Goal: Task Accomplishment & Management: Manage account settings

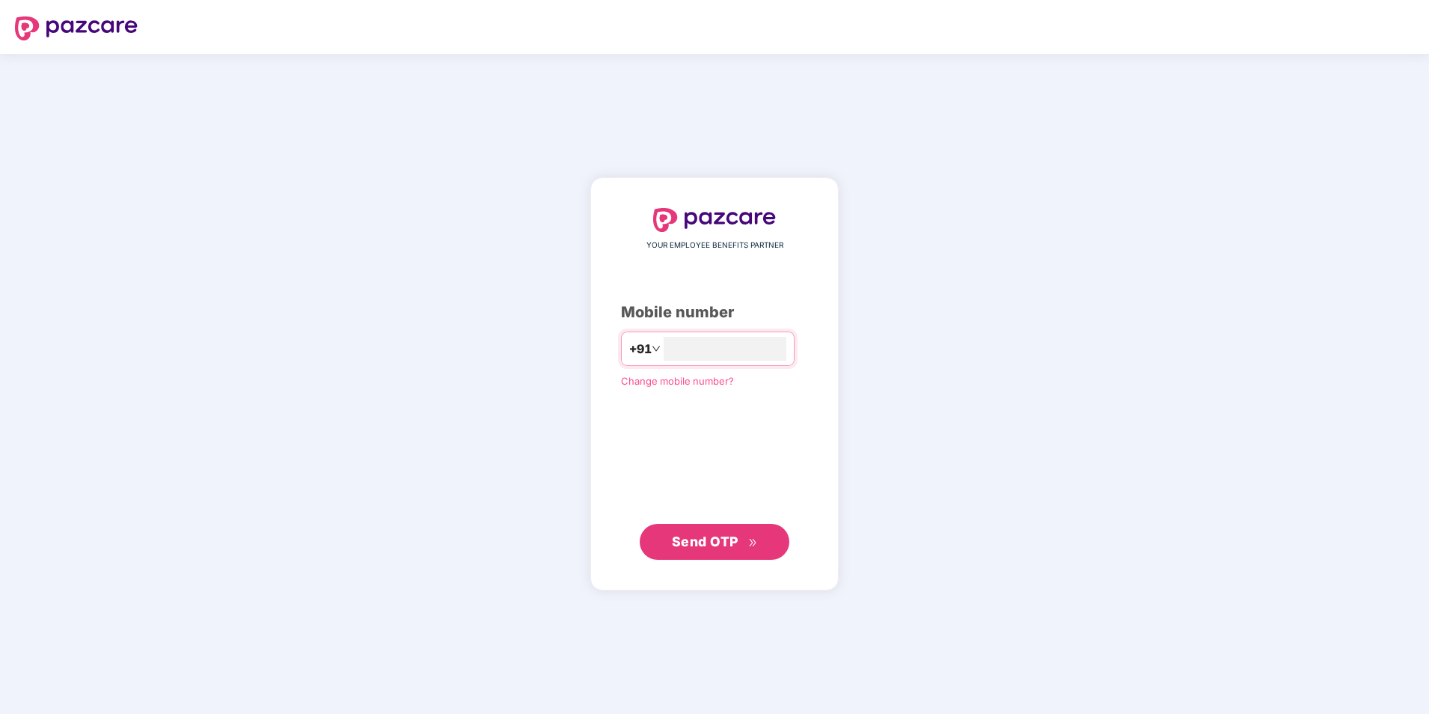
type input "**********"
click at [715, 543] on span "Send OTP" at bounding box center [705, 541] width 67 height 16
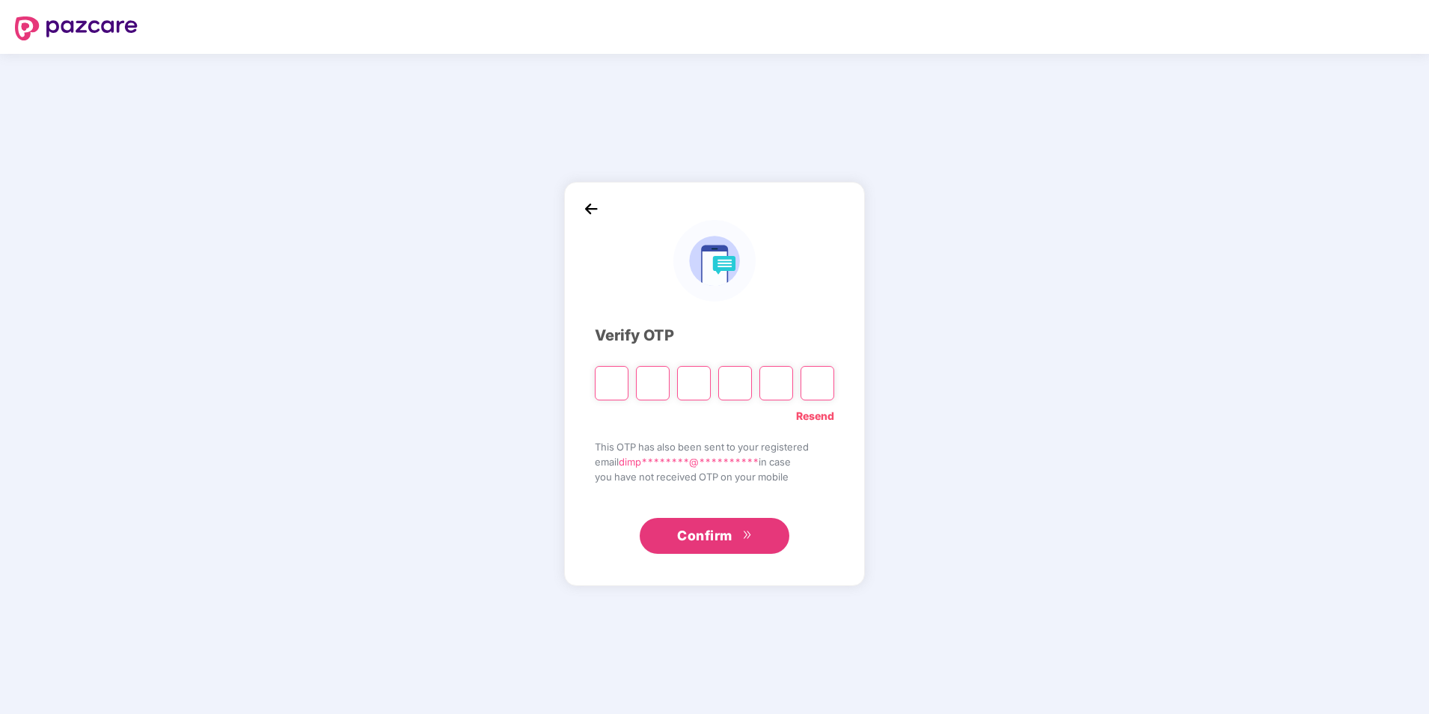
type input "*"
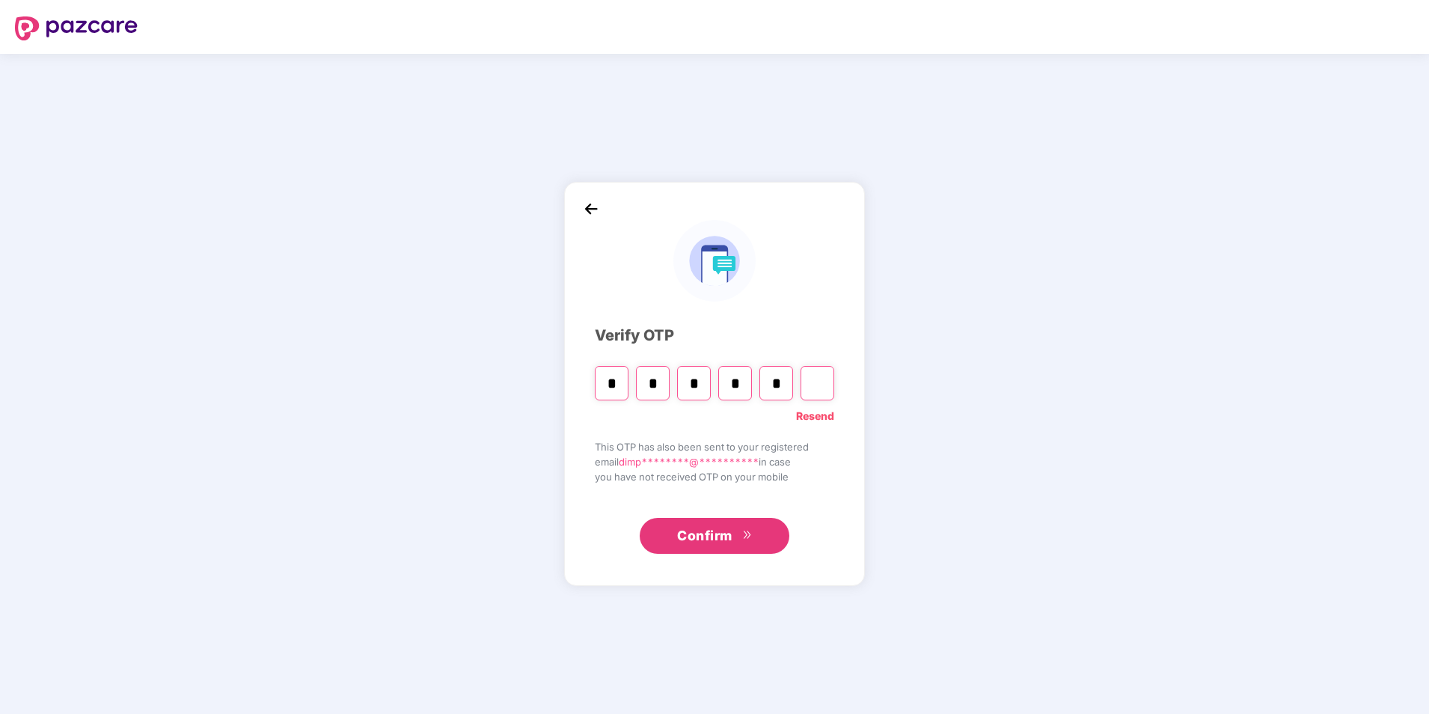
type input "*"
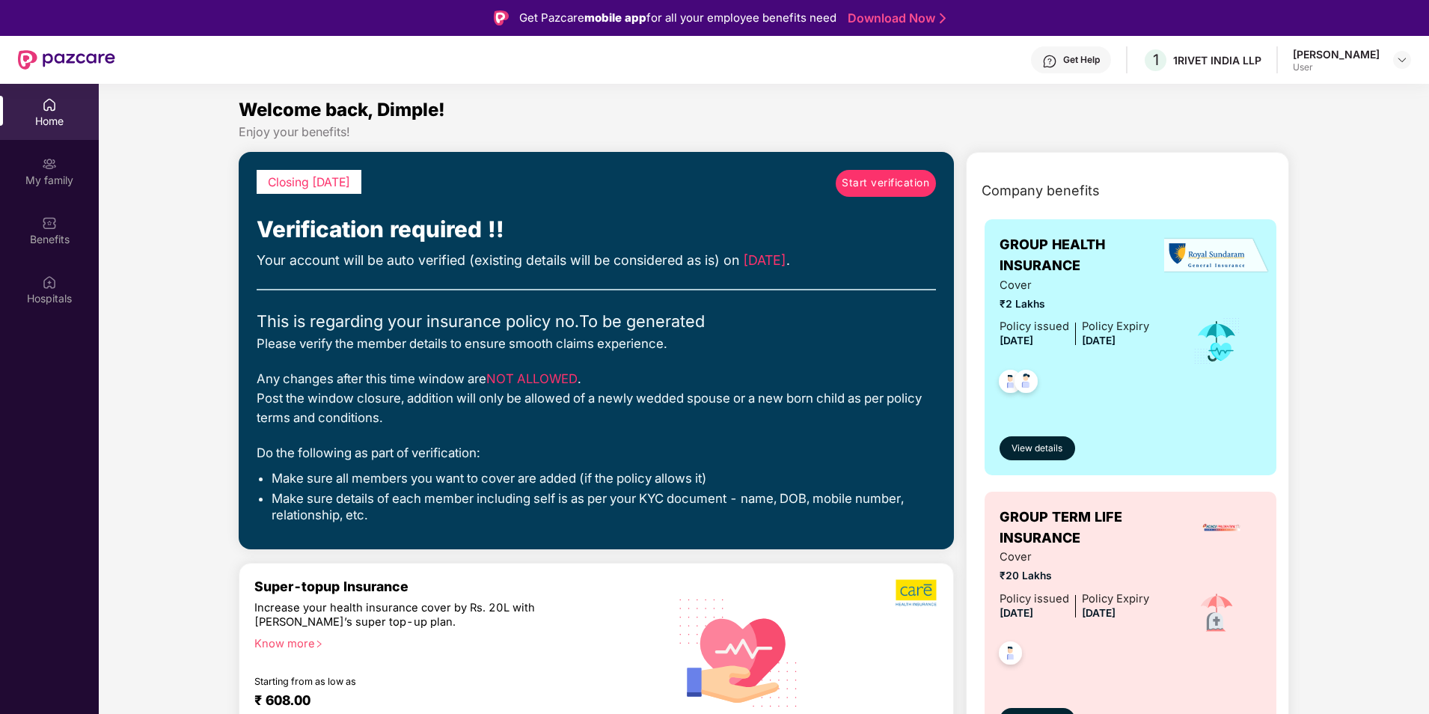
scroll to position [75, 0]
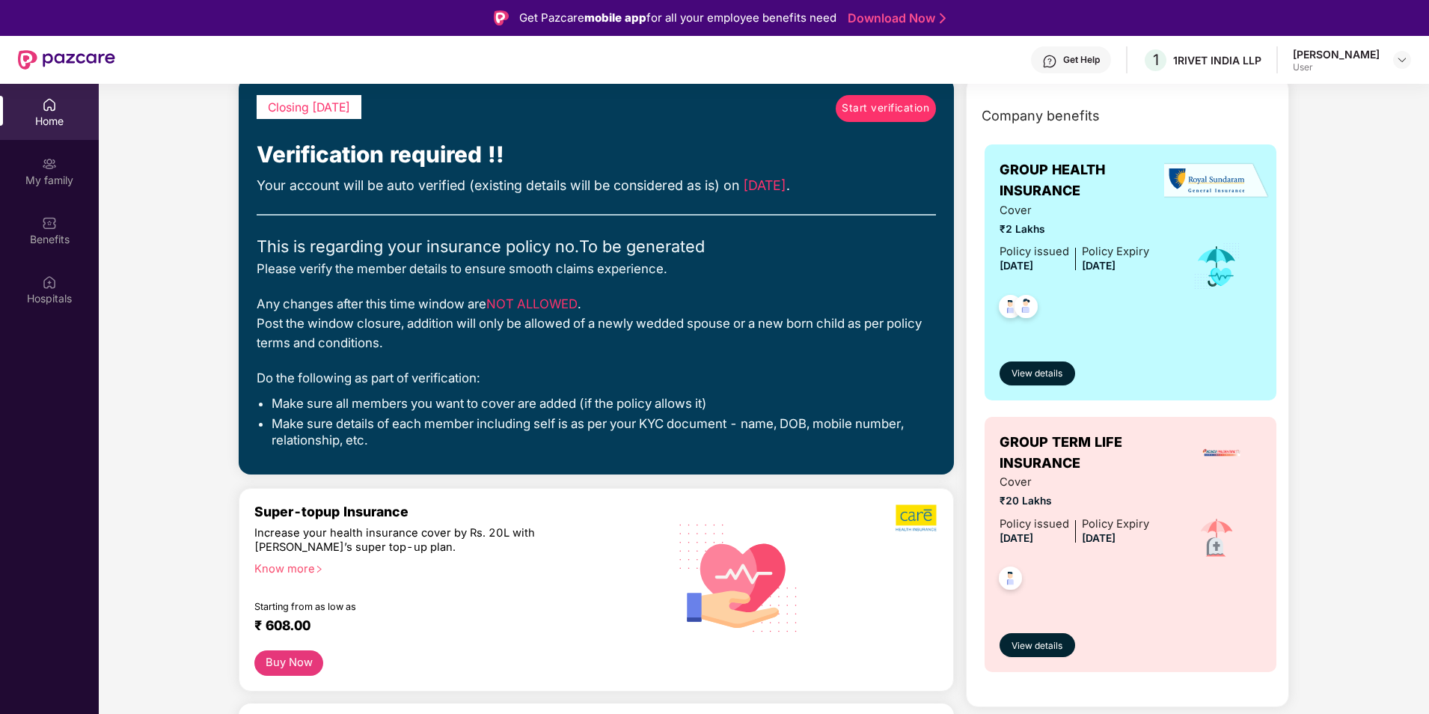
click at [1041, 192] on span "GROUP HEALTH INSURANCE" at bounding box center [1085, 180] width 173 height 43
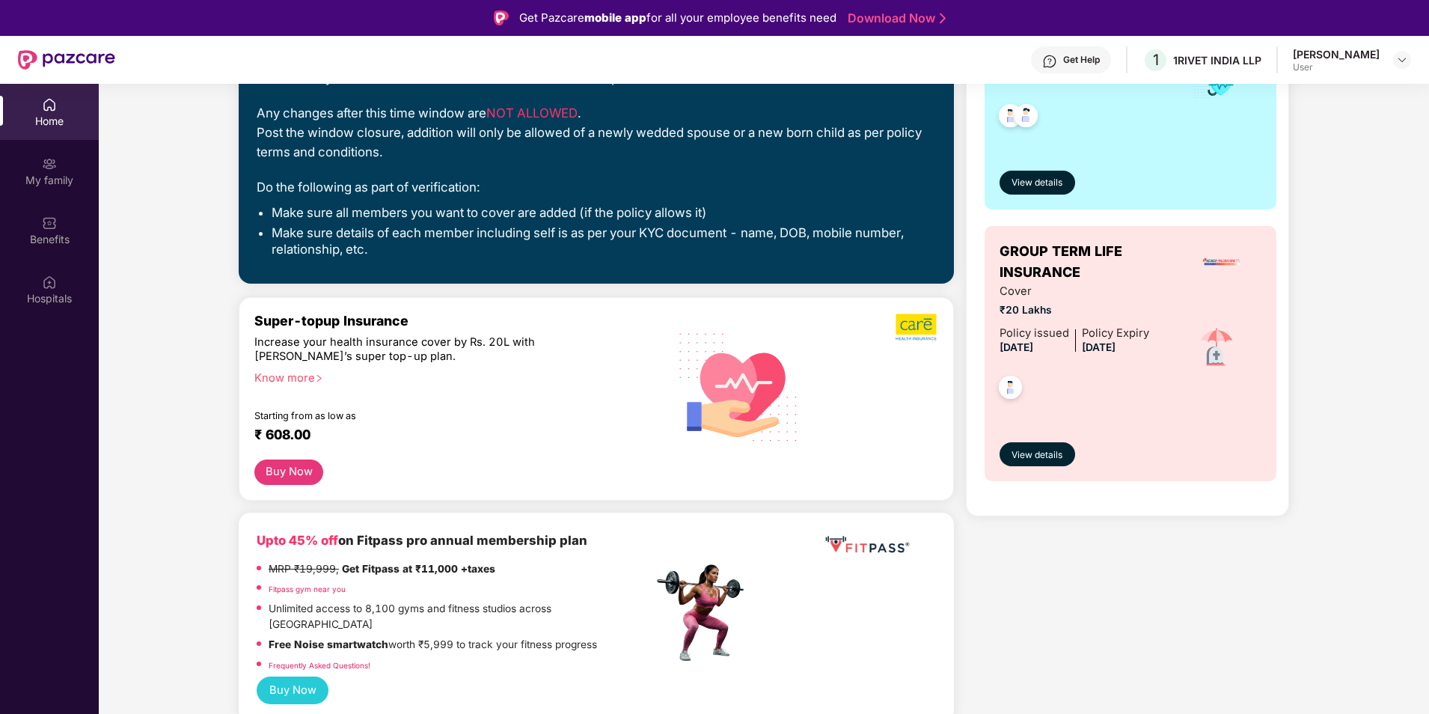
scroll to position [299, 0]
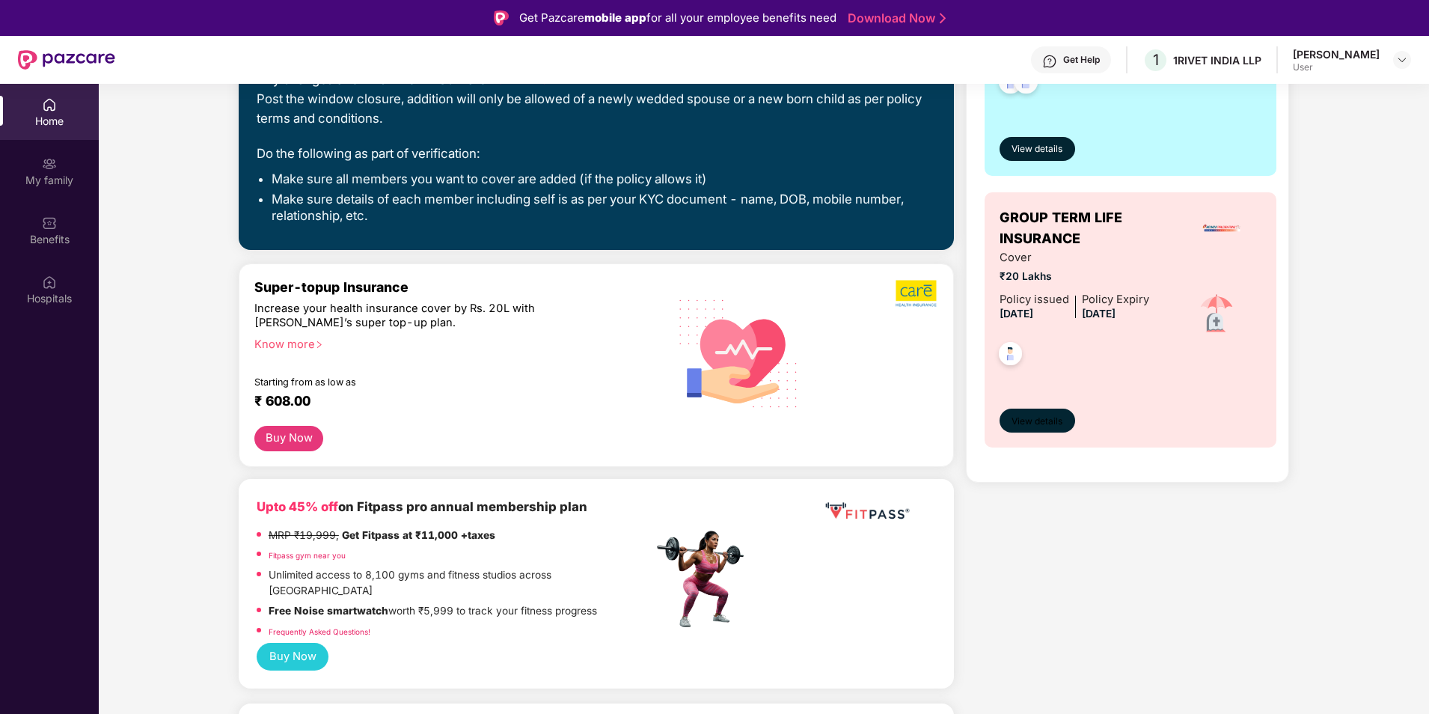
click at [1032, 425] on span "View details" at bounding box center [1036, 421] width 51 height 14
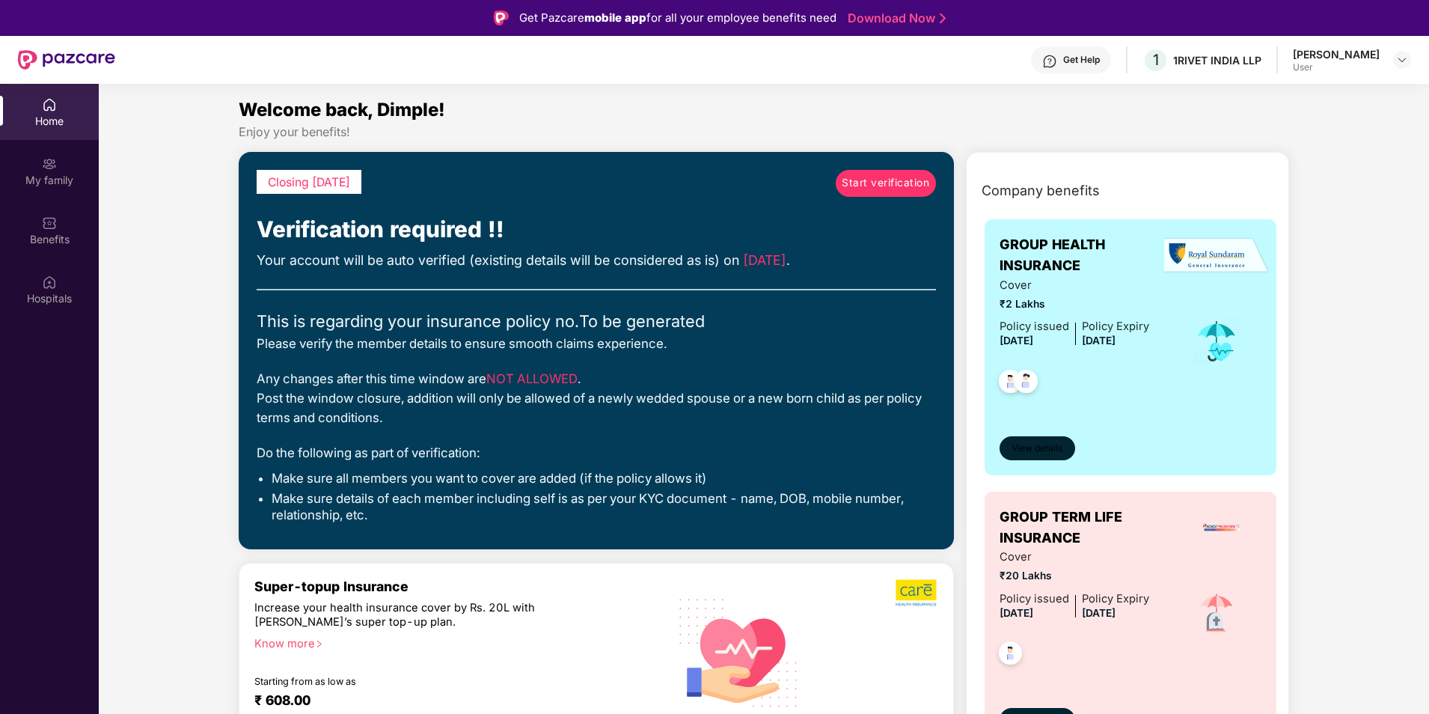
click at [1043, 447] on span "View details" at bounding box center [1036, 448] width 51 height 14
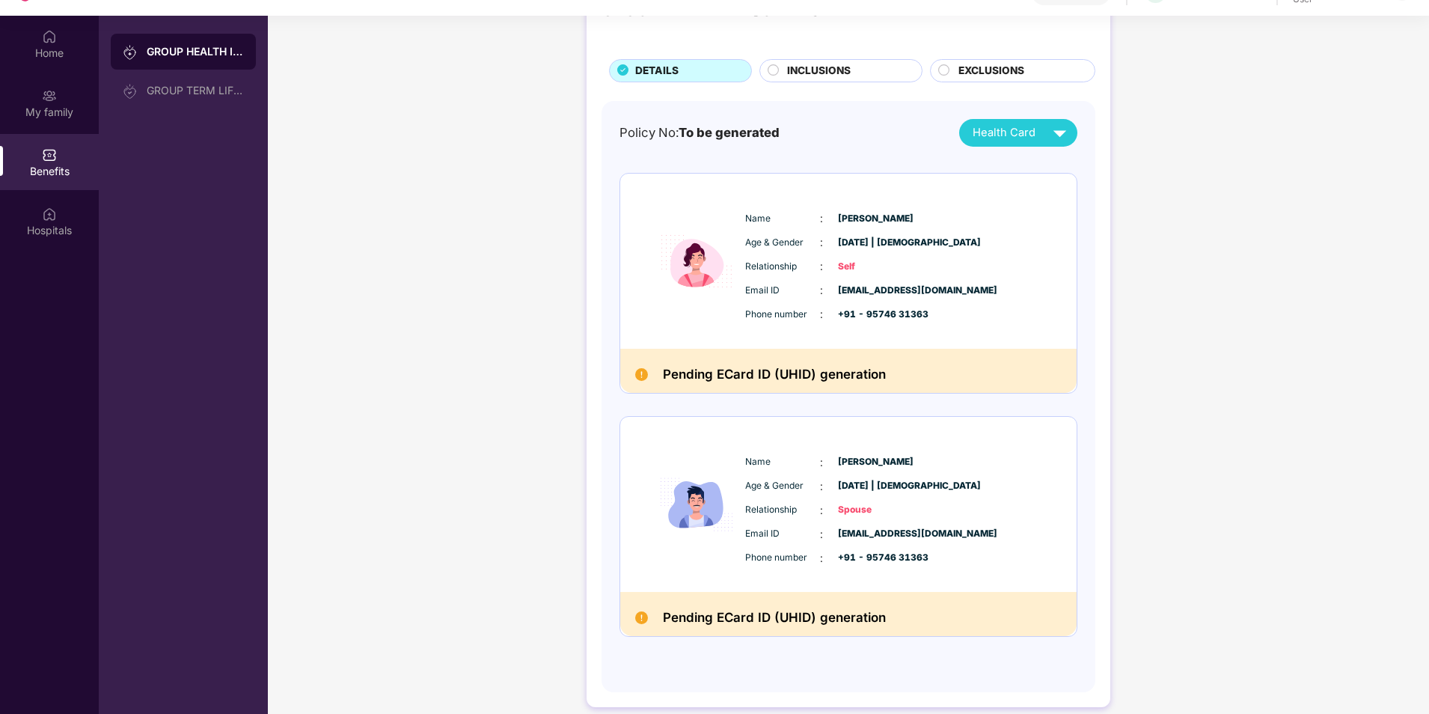
scroll to position [84, 0]
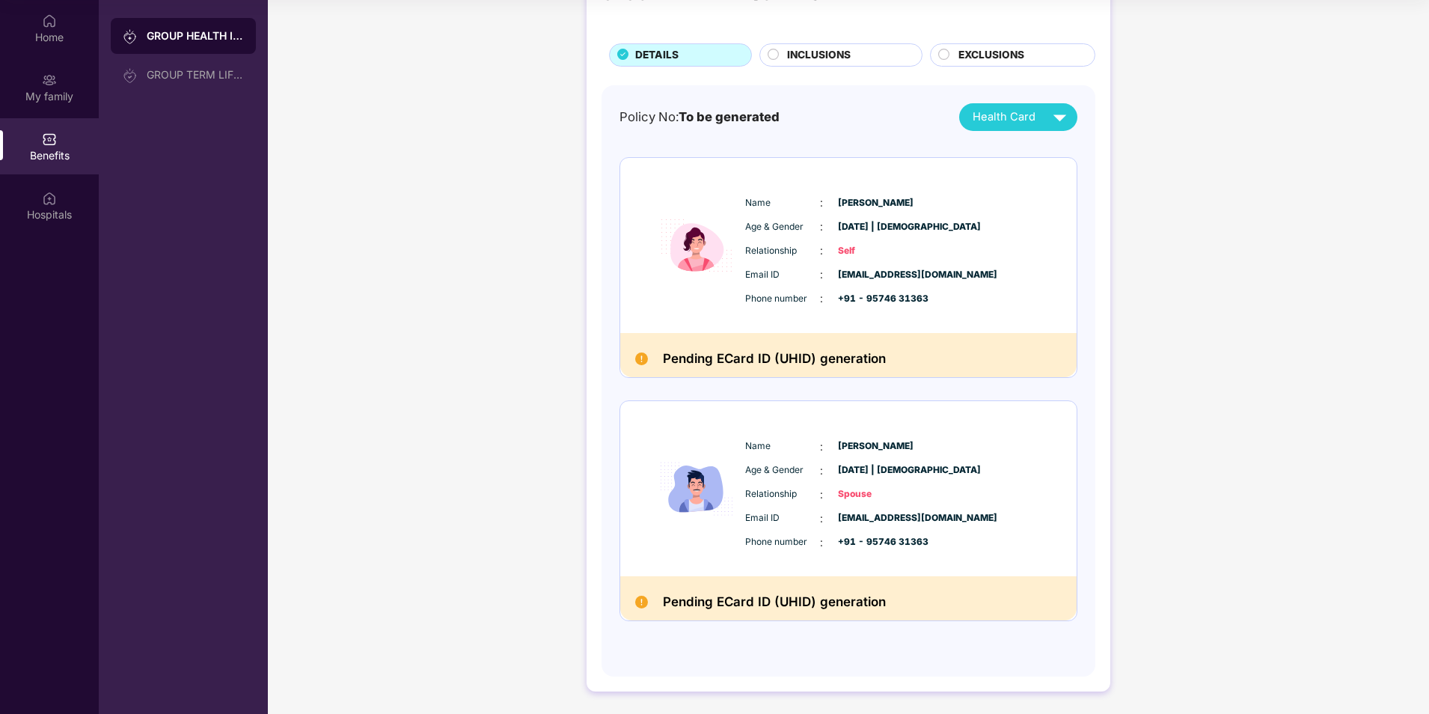
click at [837, 362] on h2 "Pending ECard ID (UHID) generation" at bounding box center [774, 359] width 223 height 22
click at [1051, 108] on img at bounding box center [1060, 117] width 26 height 26
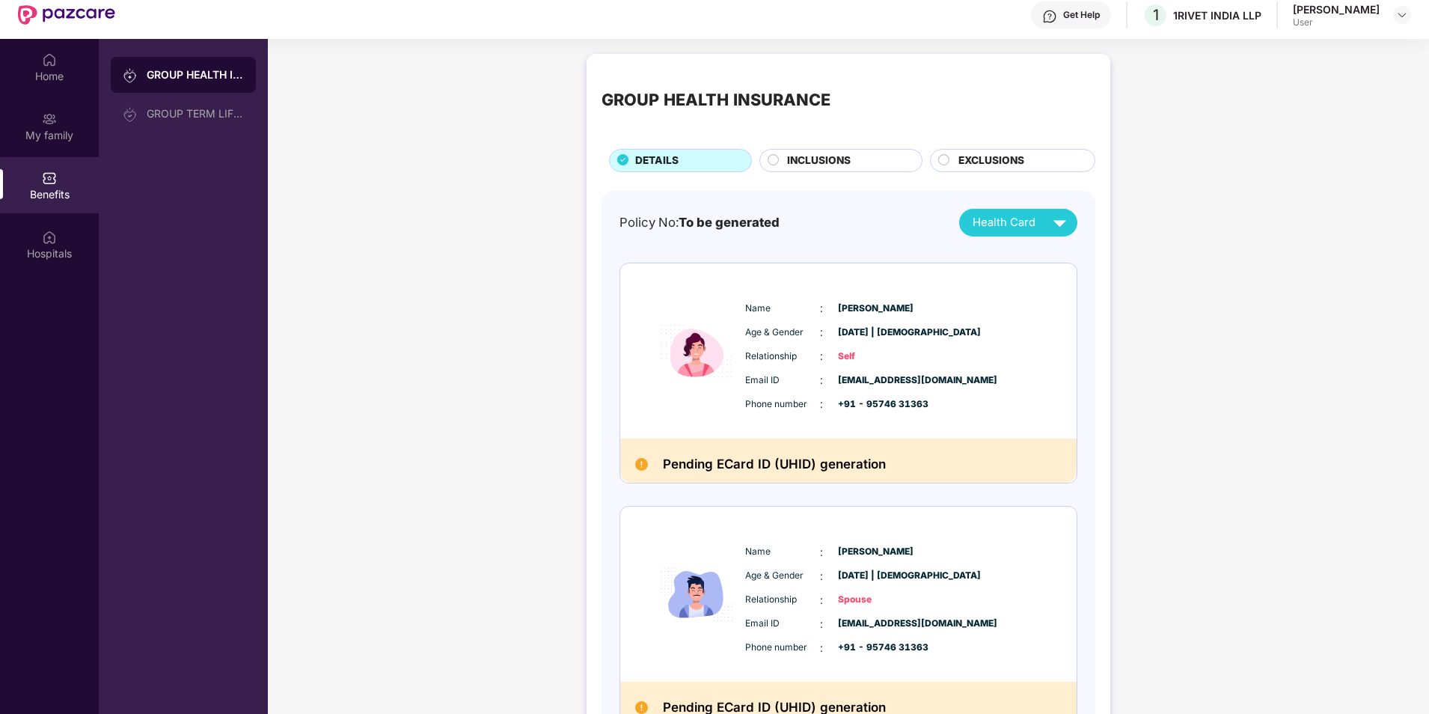
scroll to position [9, 0]
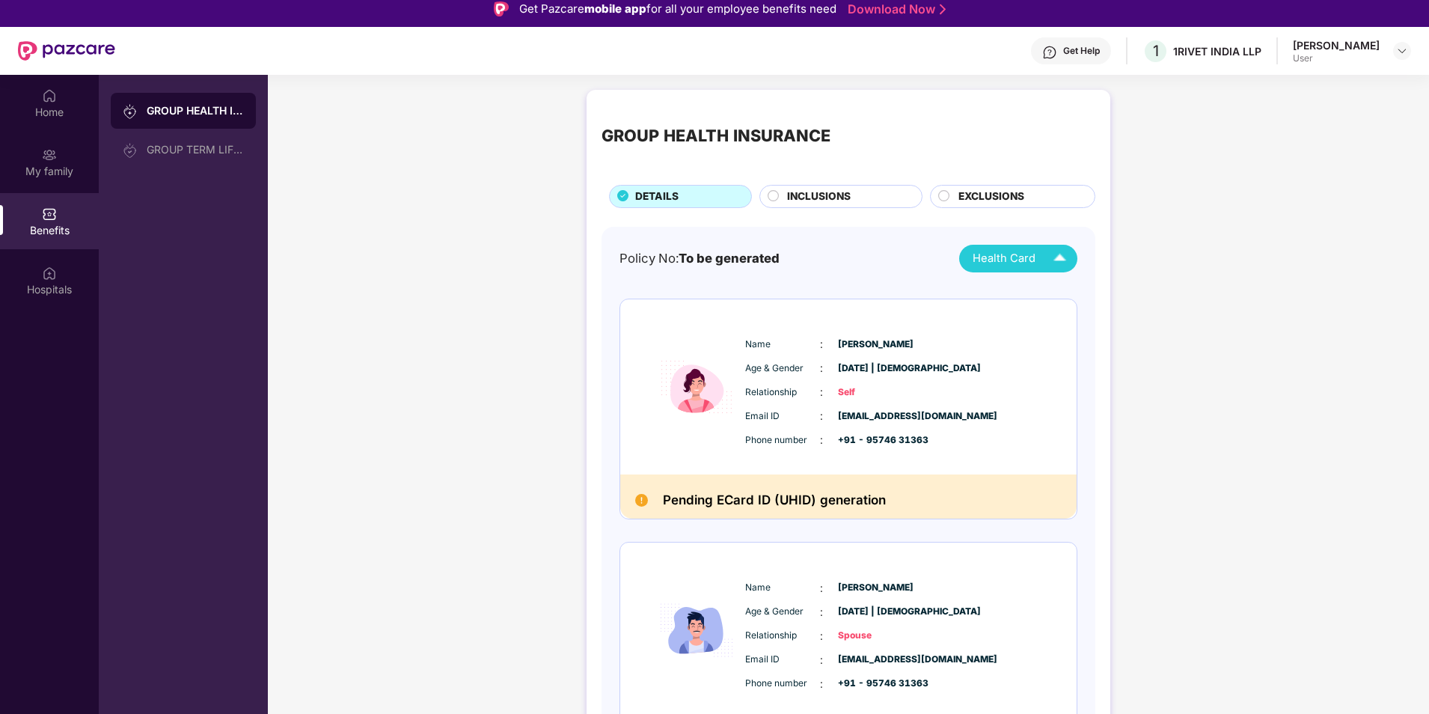
click at [1062, 260] on img at bounding box center [1060, 258] width 26 height 26
click at [1047, 293] on img at bounding box center [1041, 292] width 11 height 11
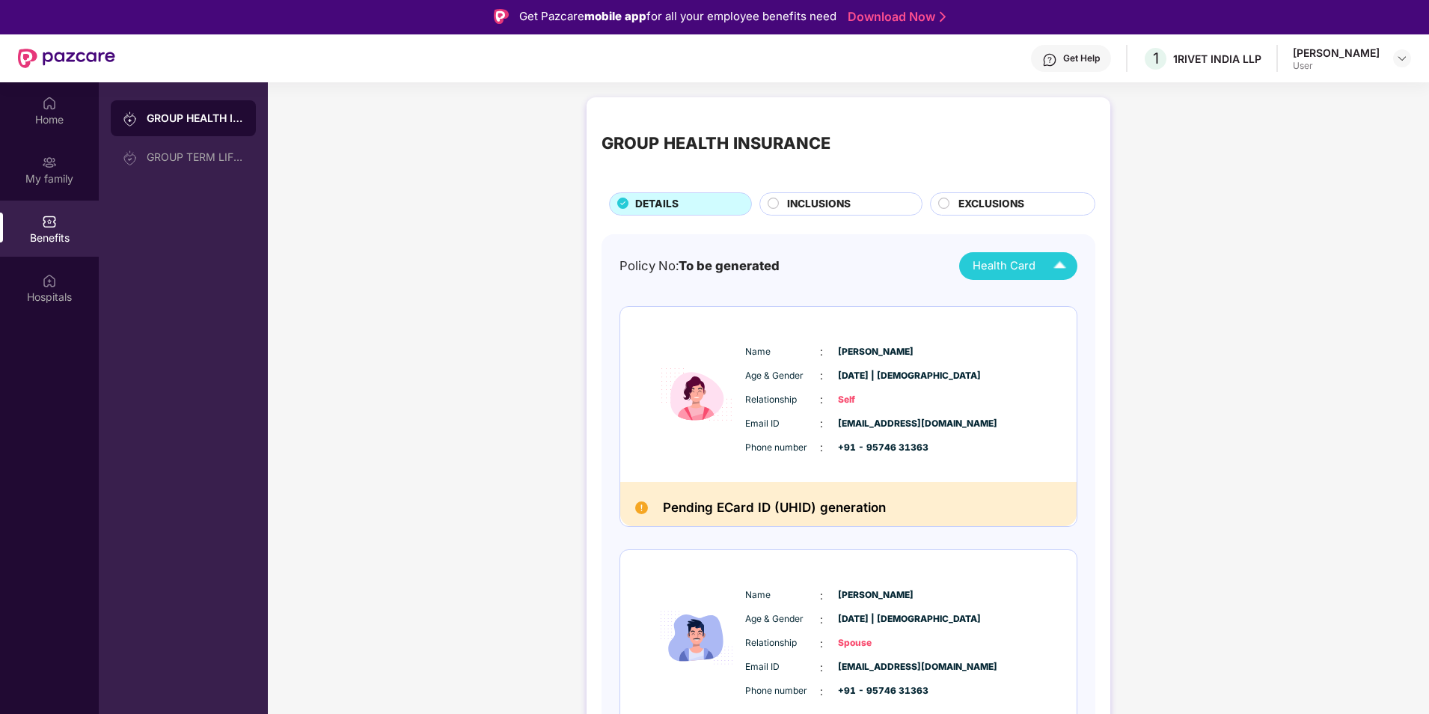
scroll to position [0, 0]
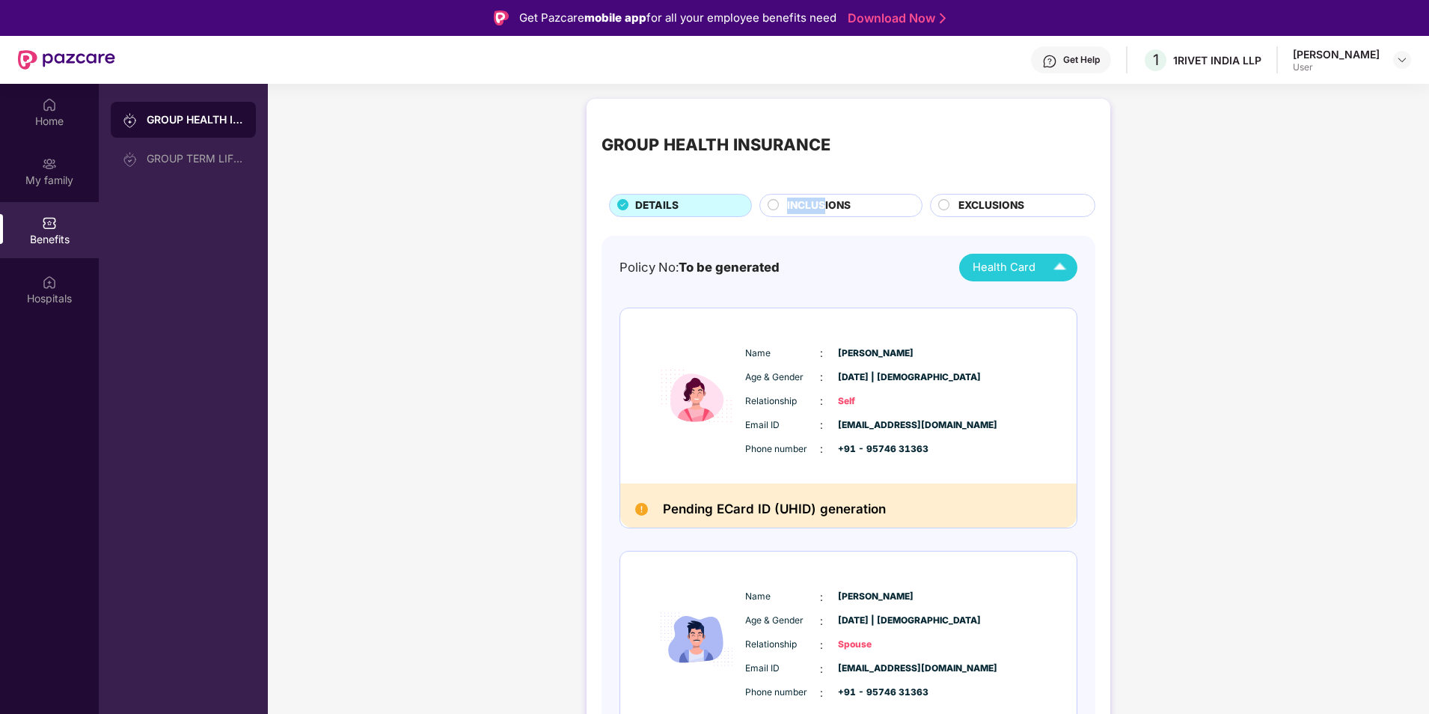
click at [822, 199] on div "GROUP HEALTH INSURANCE DETAILS INCLUSIONS EXCLUSIONS" at bounding box center [848, 165] width 494 height 103
drag, startPoint x: 822, startPoint y: 199, endPoint x: 869, endPoint y: 201, distance: 47.2
click at [869, 201] on div "INCLUSIONS" at bounding box center [847, 206] width 135 height 19
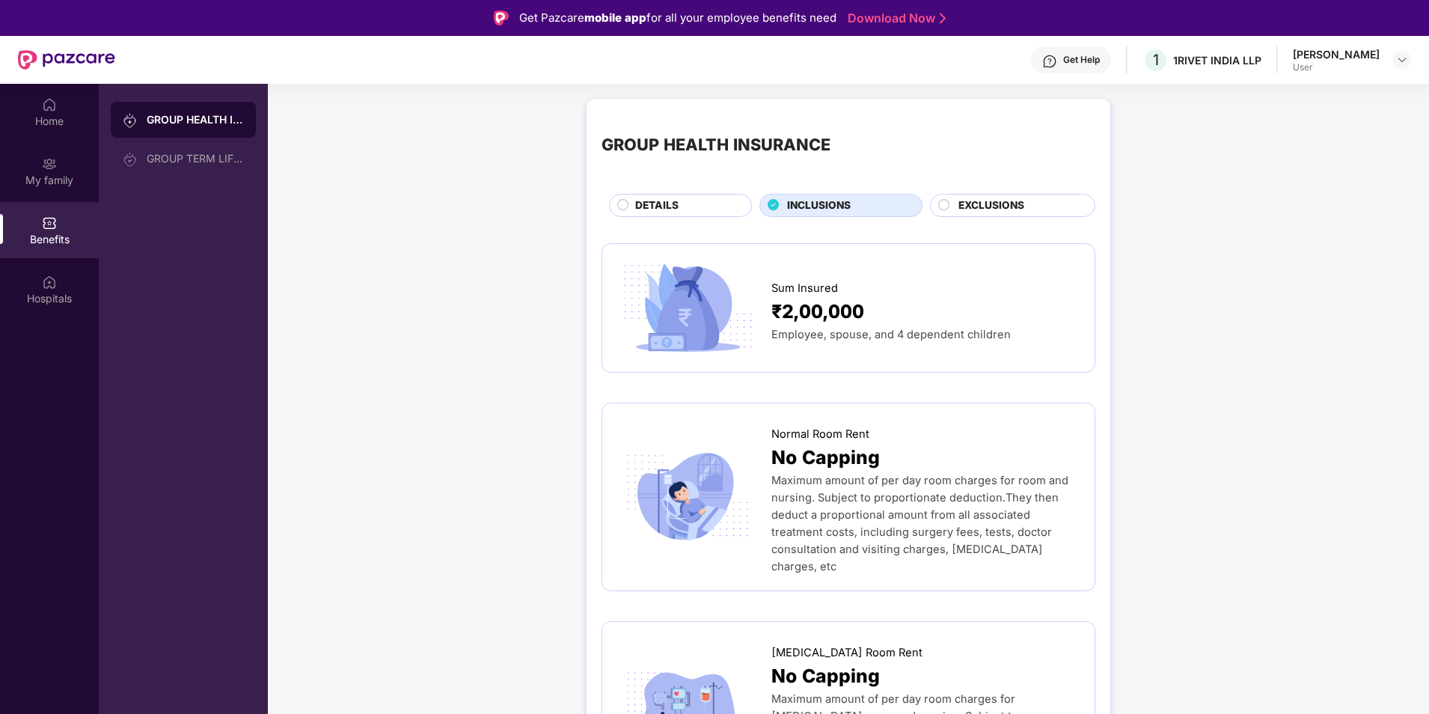
click at [986, 206] on span "EXCLUSIONS" at bounding box center [991, 205] width 66 height 16
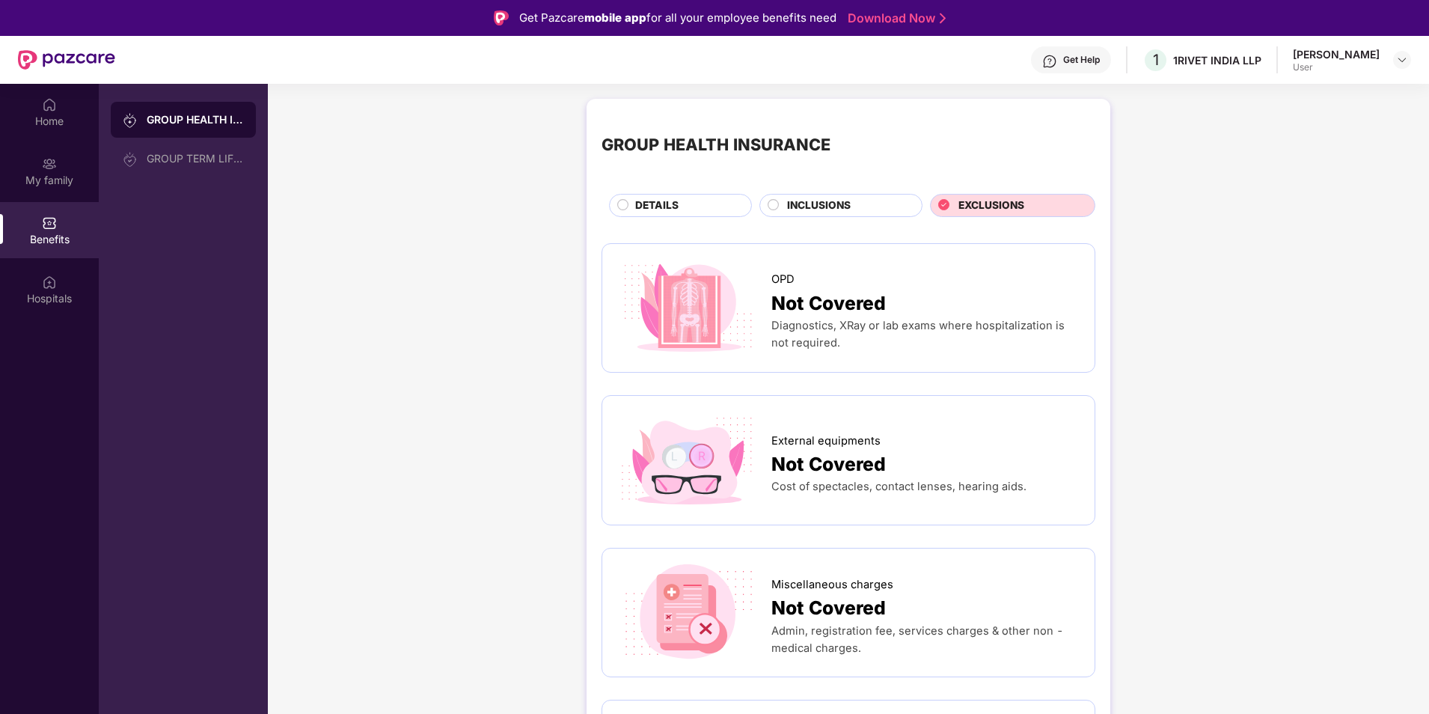
click at [1375, 64] on div "User" at bounding box center [1336, 67] width 87 height 12
click at [1403, 65] on img at bounding box center [1402, 60] width 12 height 12
click at [138, 160] on div at bounding box center [135, 158] width 24 height 16
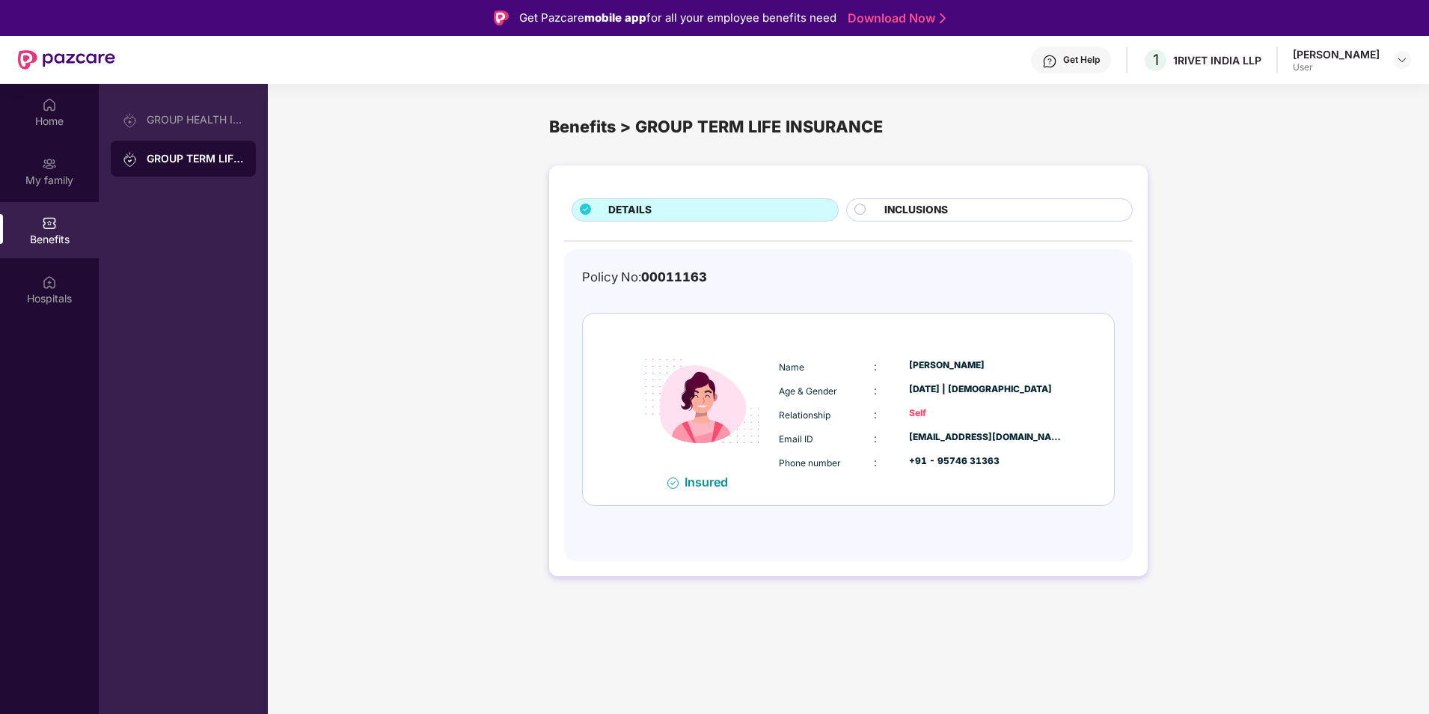
click at [925, 210] on span "INCLUSIONS" at bounding box center [916, 210] width 64 height 16
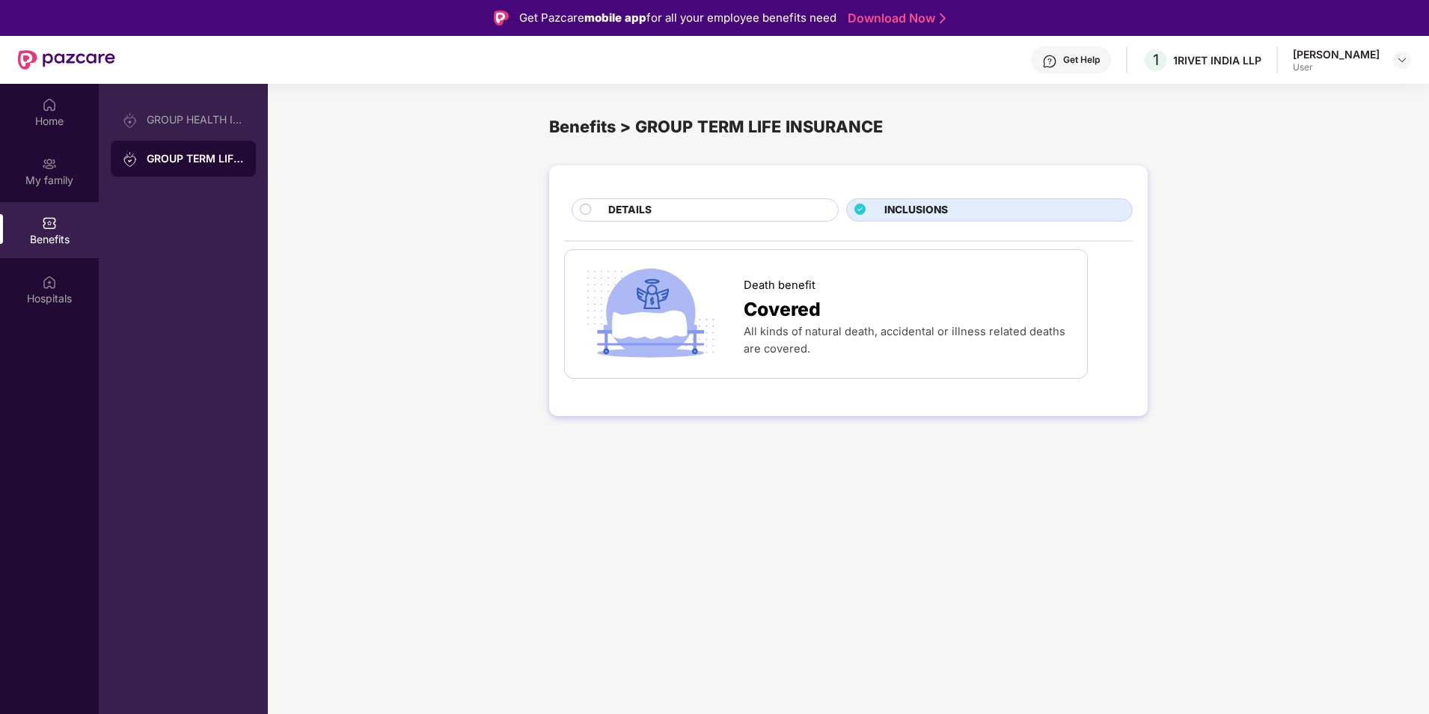
click at [756, 209] on div "DETAILS" at bounding box center [716, 211] width 230 height 19
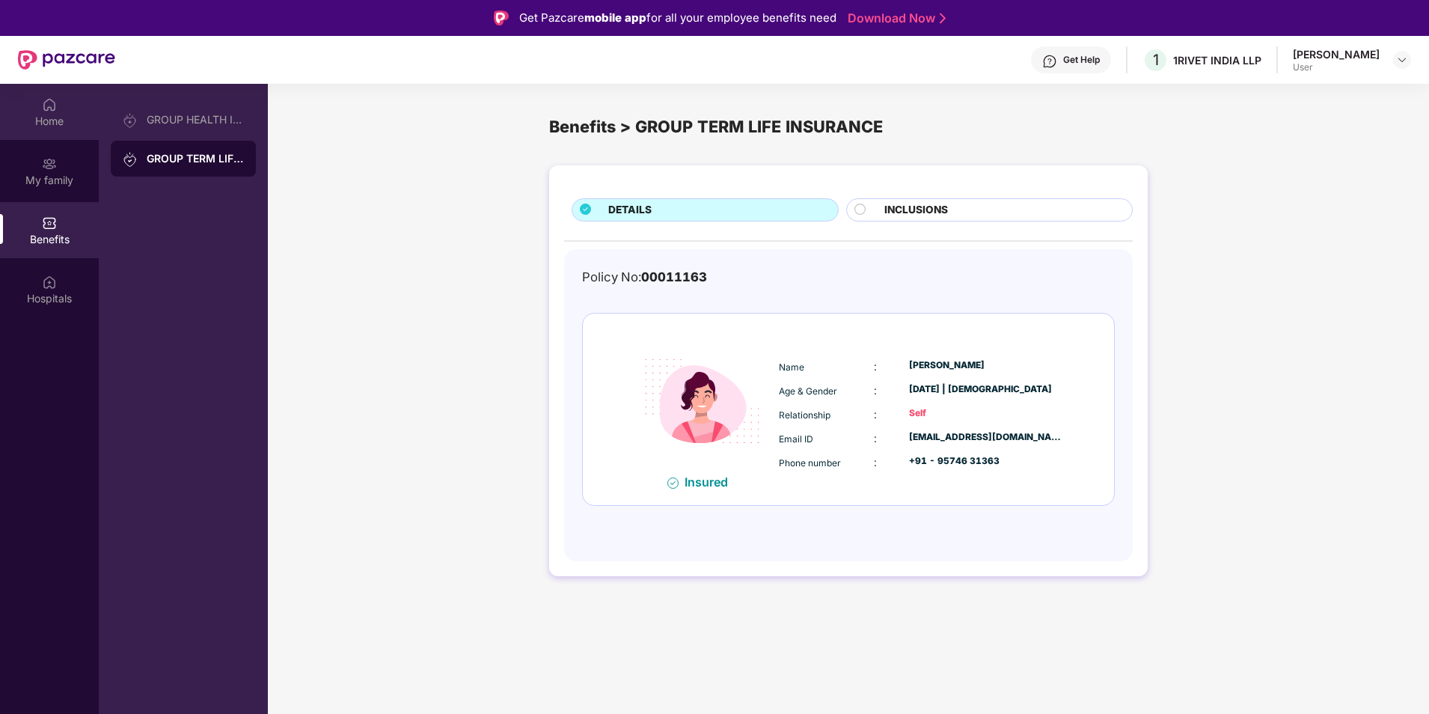
click at [55, 124] on div "Home" at bounding box center [49, 121] width 99 height 15
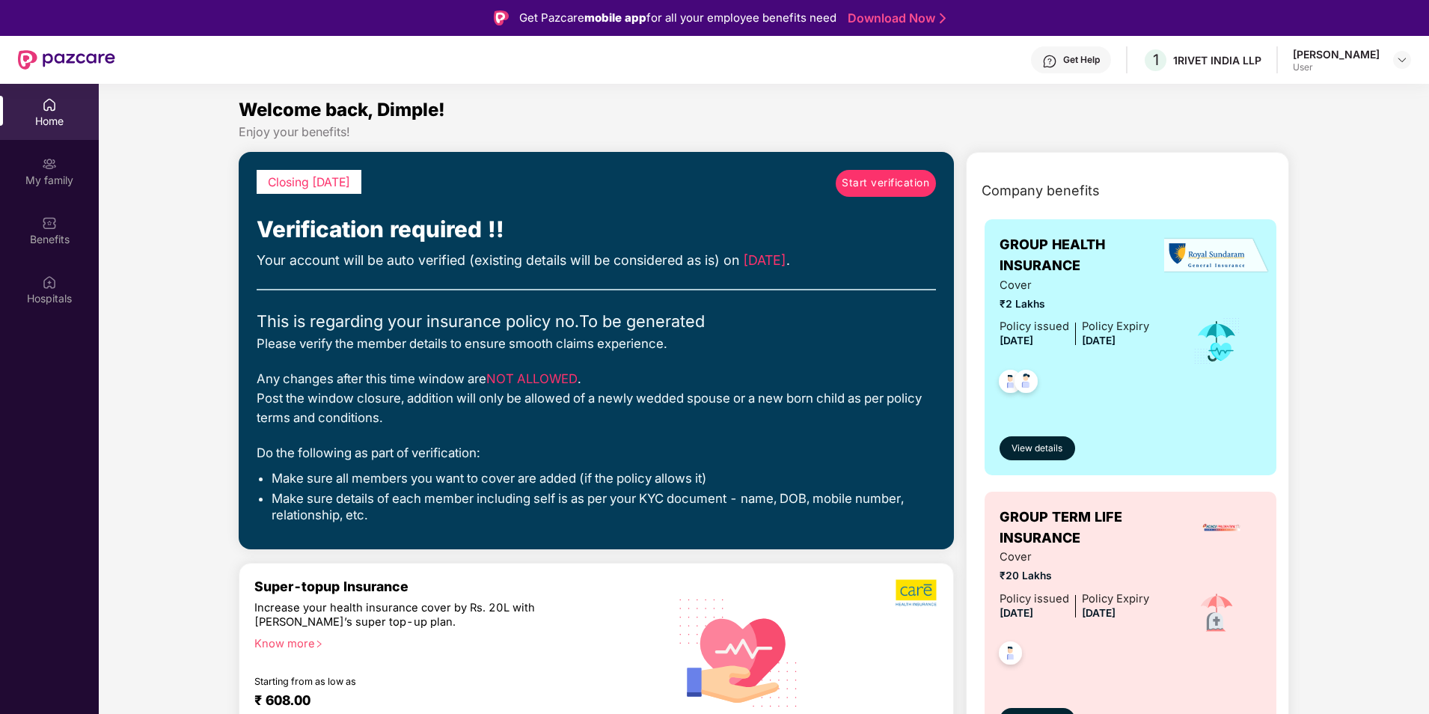
click at [883, 184] on span "Start verification" at bounding box center [886, 183] width 88 height 16
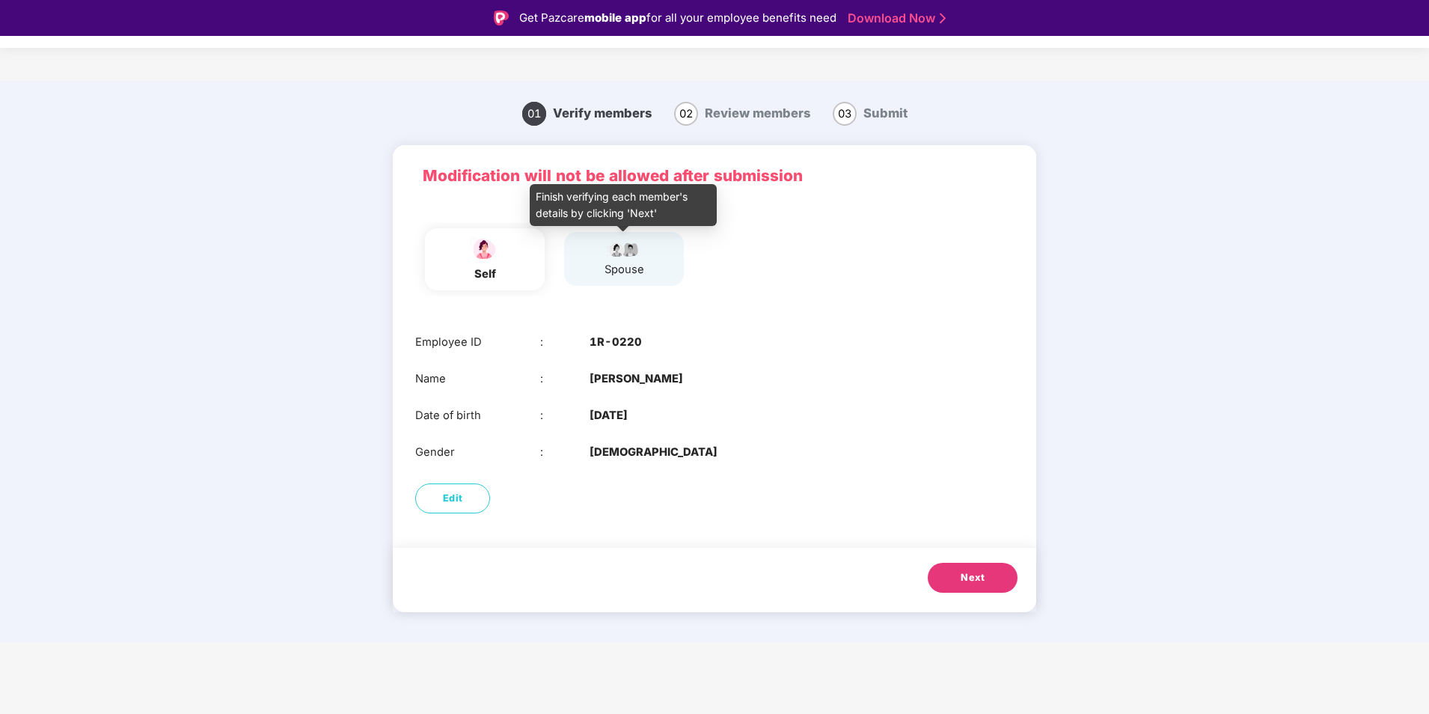
drag, startPoint x: 627, startPoint y: 258, endPoint x: 623, endPoint y: 251, distance: 7.7
click at [626, 258] on div "spouse" at bounding box center [624, 258] width 40 height 39
click at [484, 278] on div "self" at bounding box center [484, 274] width 37 height 17
click at [969, 579] on span "Next" at bounding box center [973, 577] width 24 height 15
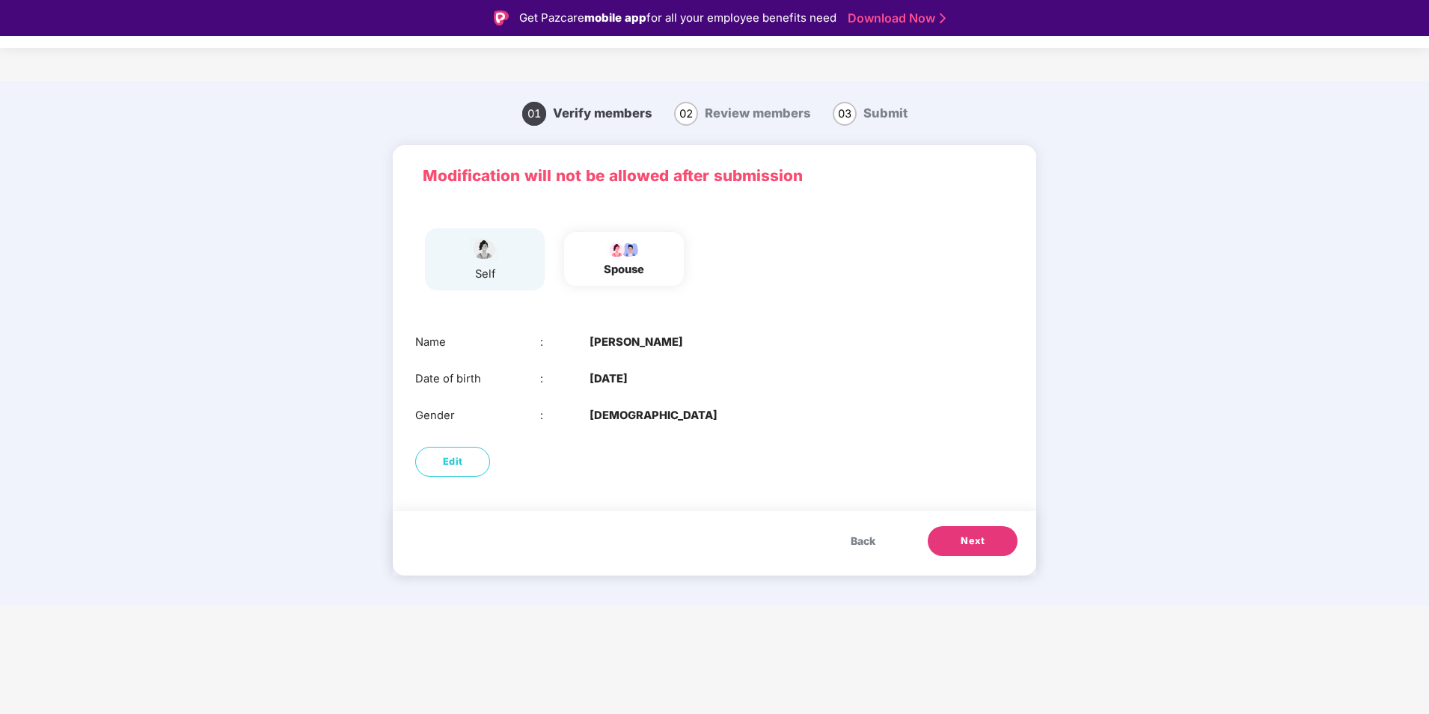
scroll to position [36, 0]
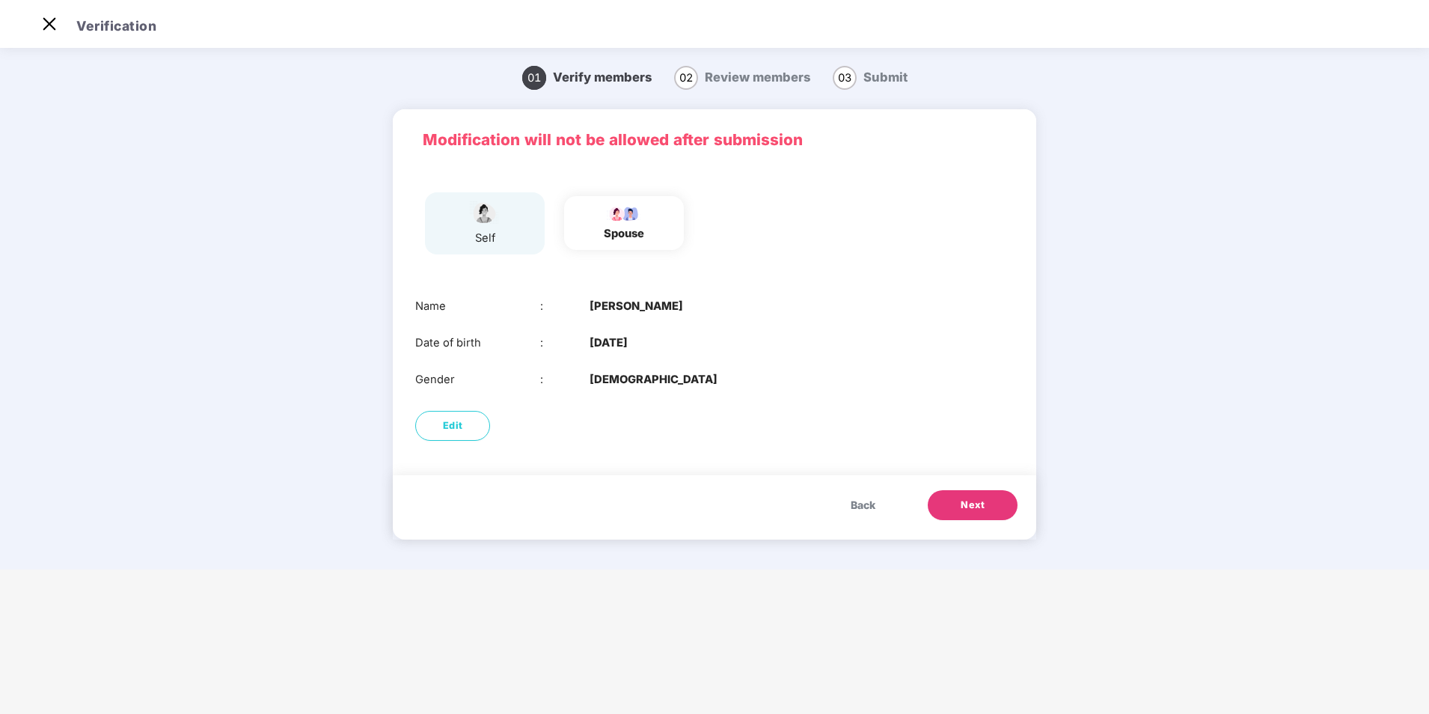
click at [961, 510] on span "Next" at bounding box center [973, 504] width 24 height 15
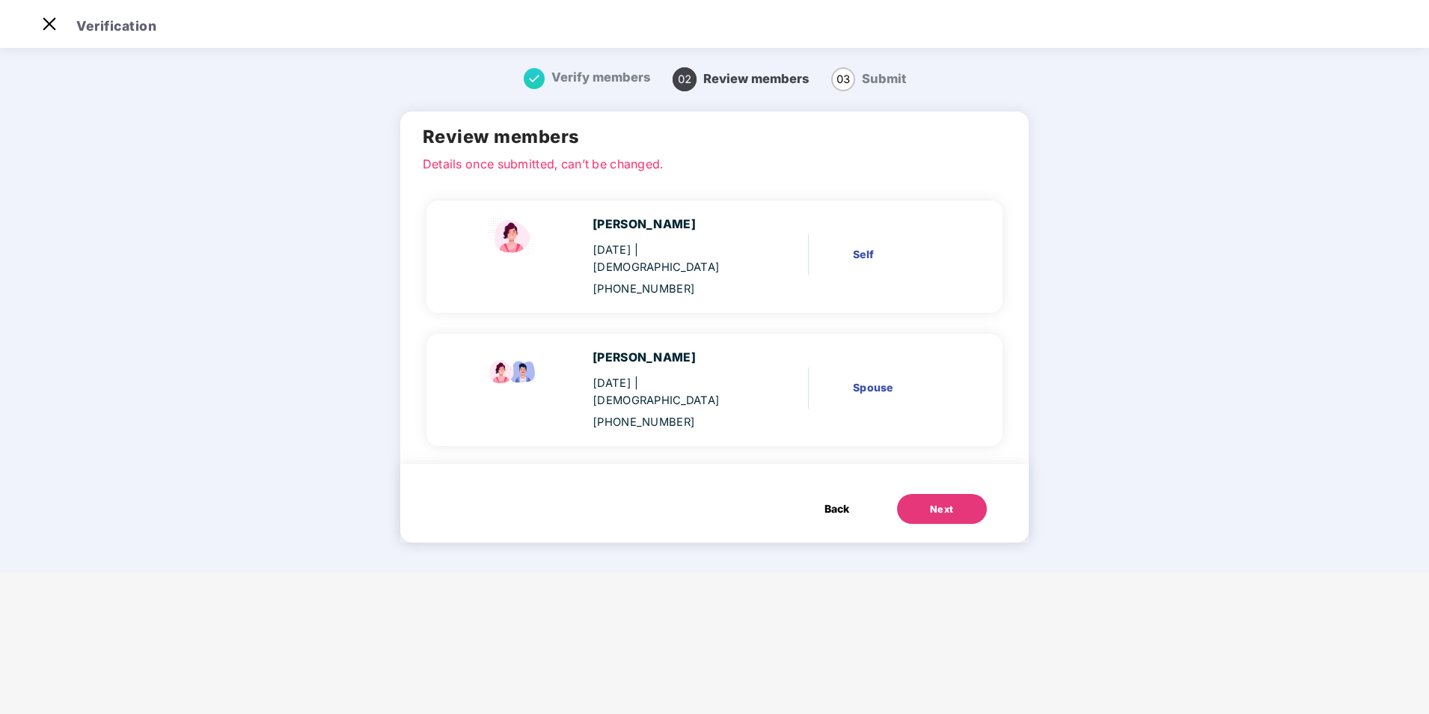
click at [839, 500] on span "Back" at bounding box center [836, 508] width 25 height 16
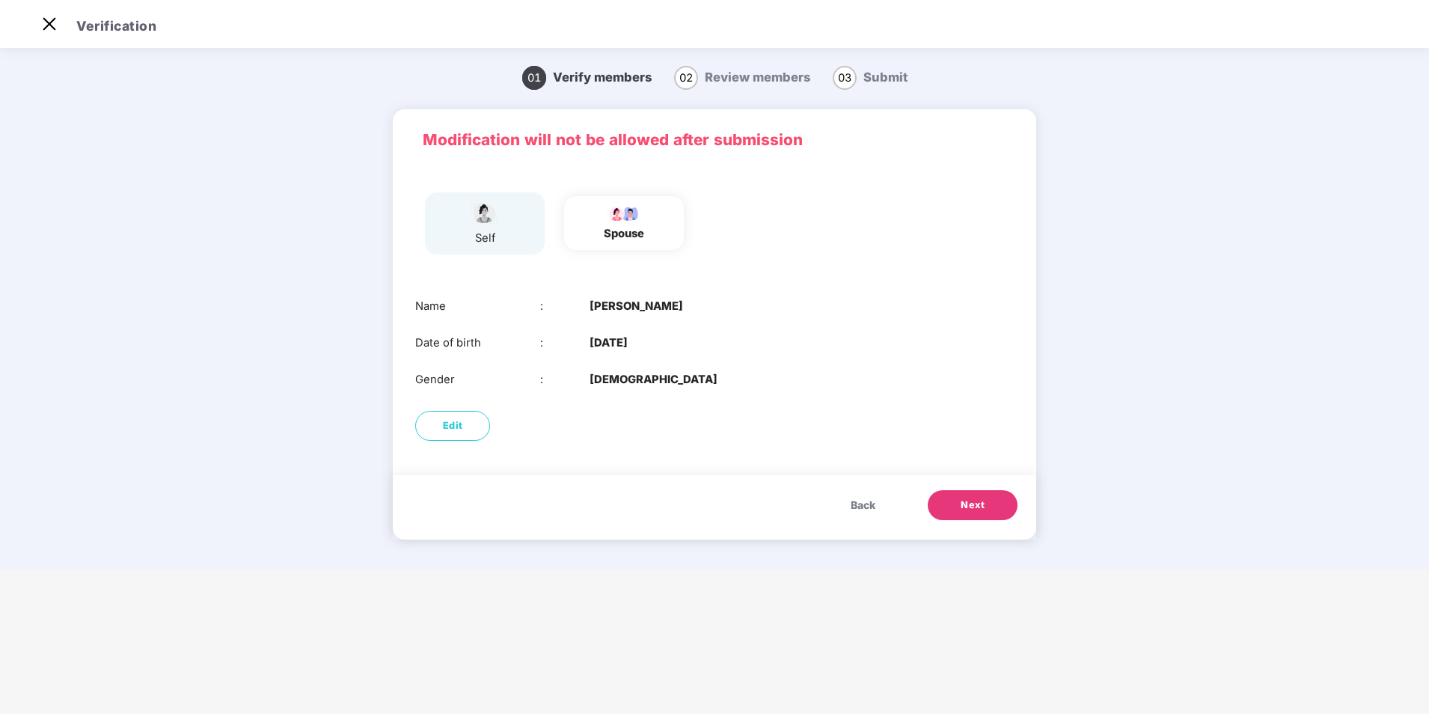
click at [870, 503] on span "Back" at bounding box center [863, 505] width 25 height 16
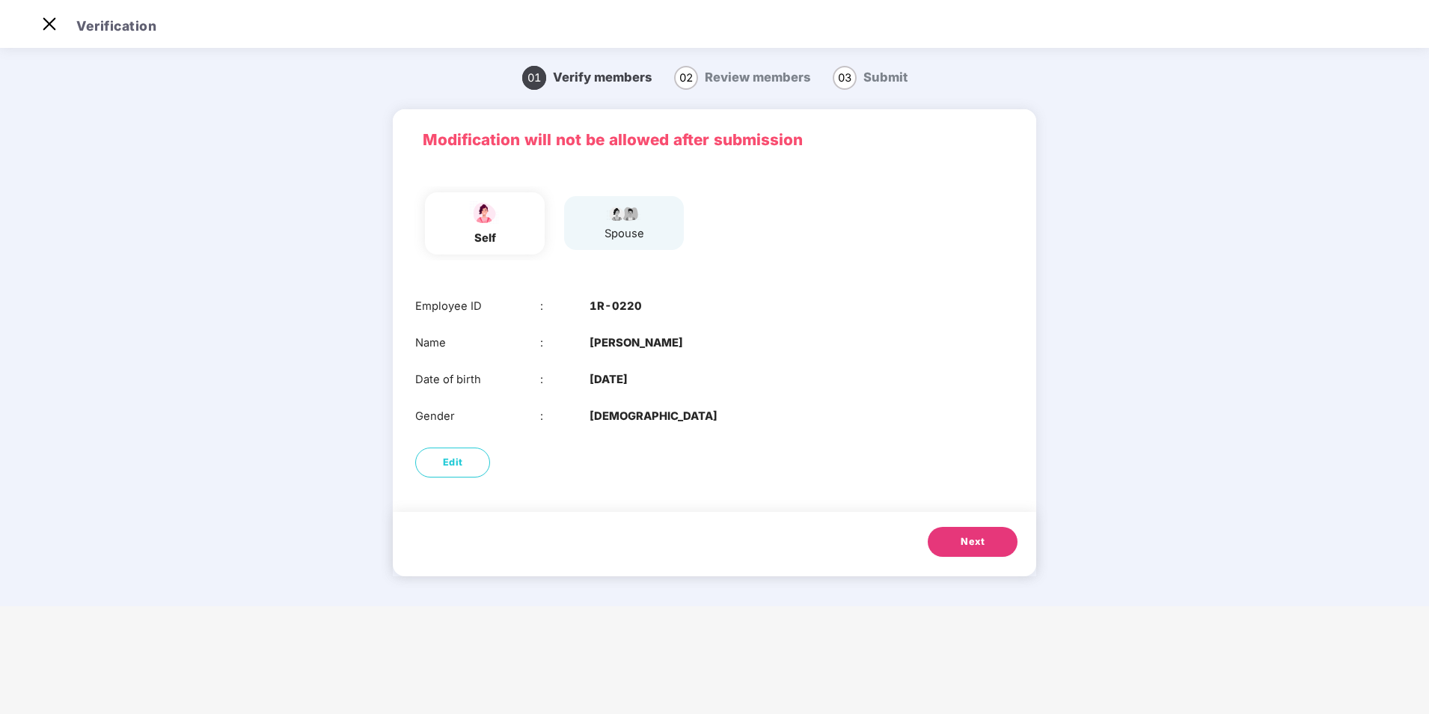
click at [967, 550] on button "Next" at bounding box center [973, 542] width 90 height 30
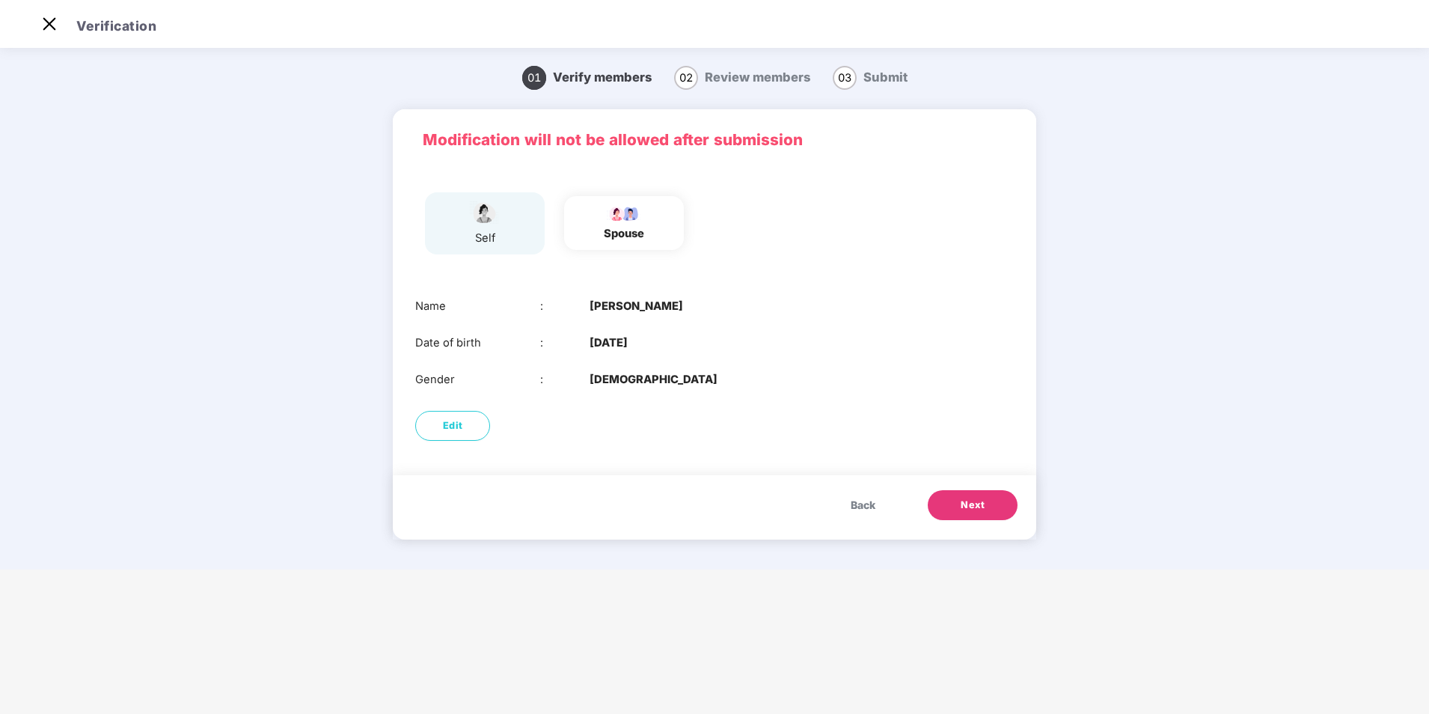
click at [963, 508] on span "Next" at bounding box center [973, 504] width 24 height 15
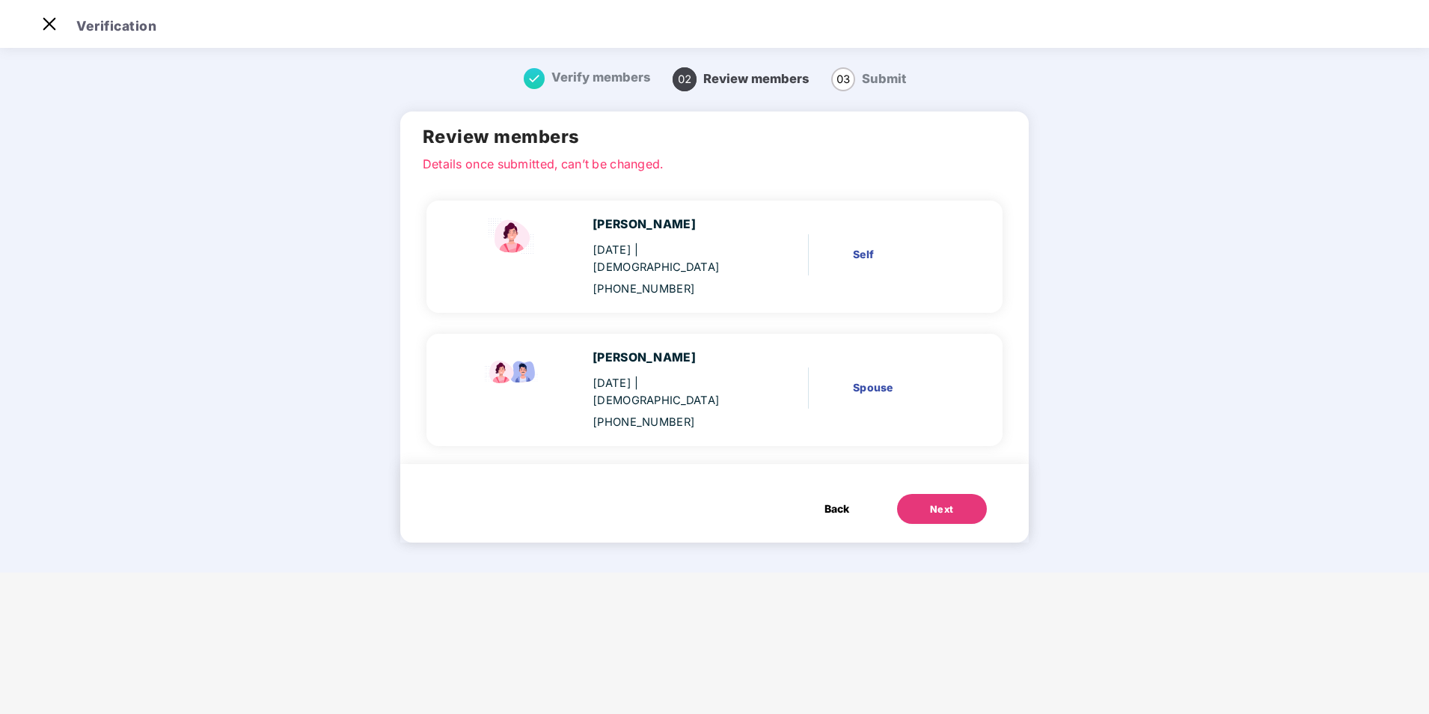
click at [941, 502] on div "Next" at bounding box center [942, 509] width 24 height 15
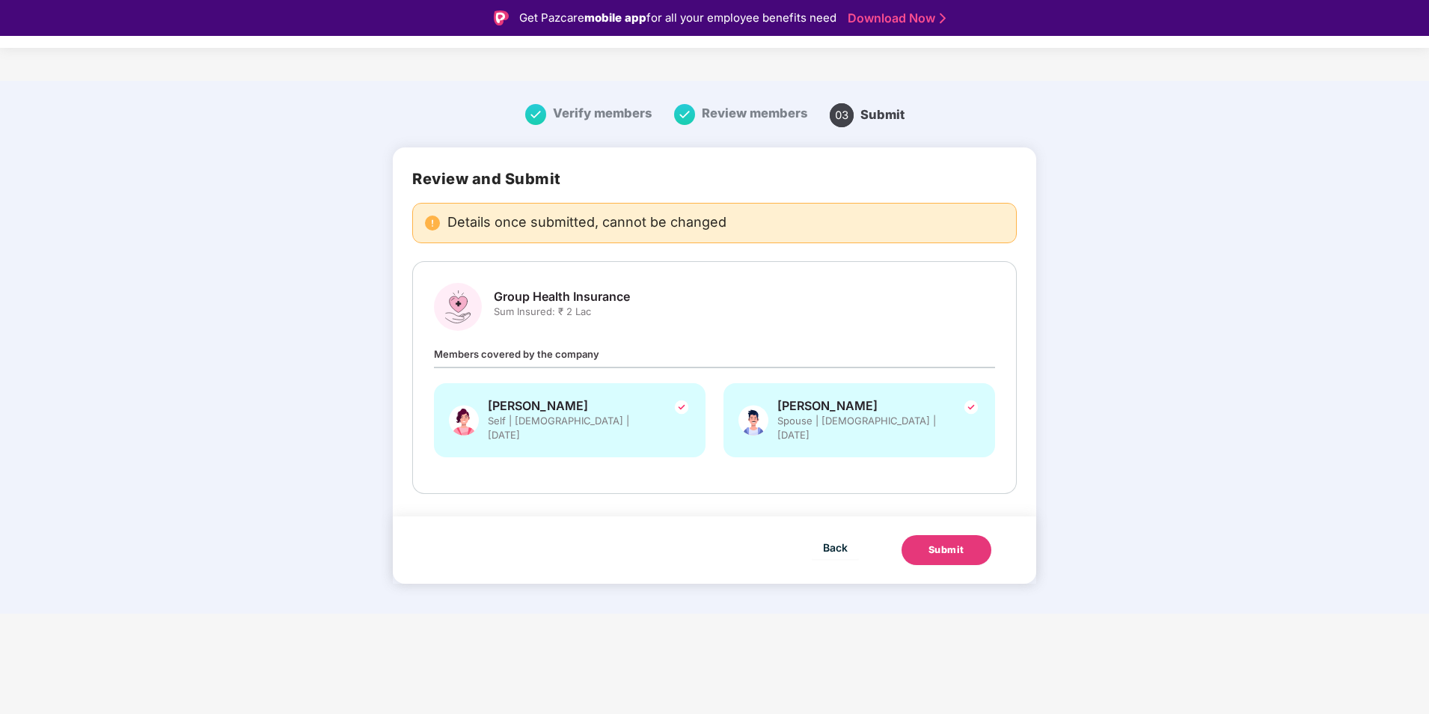
click at [946, 542] on div "Submit" at bounding box center [946, 549] width 36 height 15
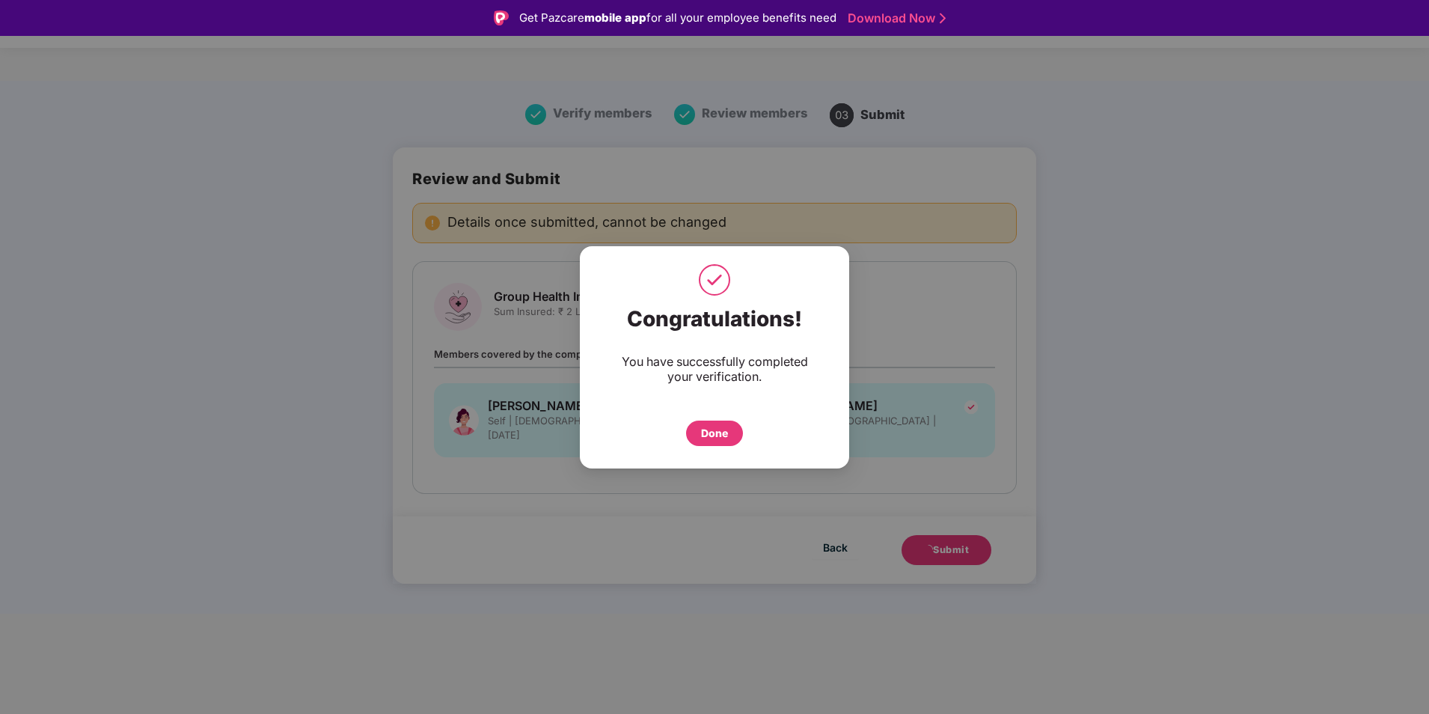
click at [708, 437] on div "Done" at bounding box center [714, 433] width 27 height 16
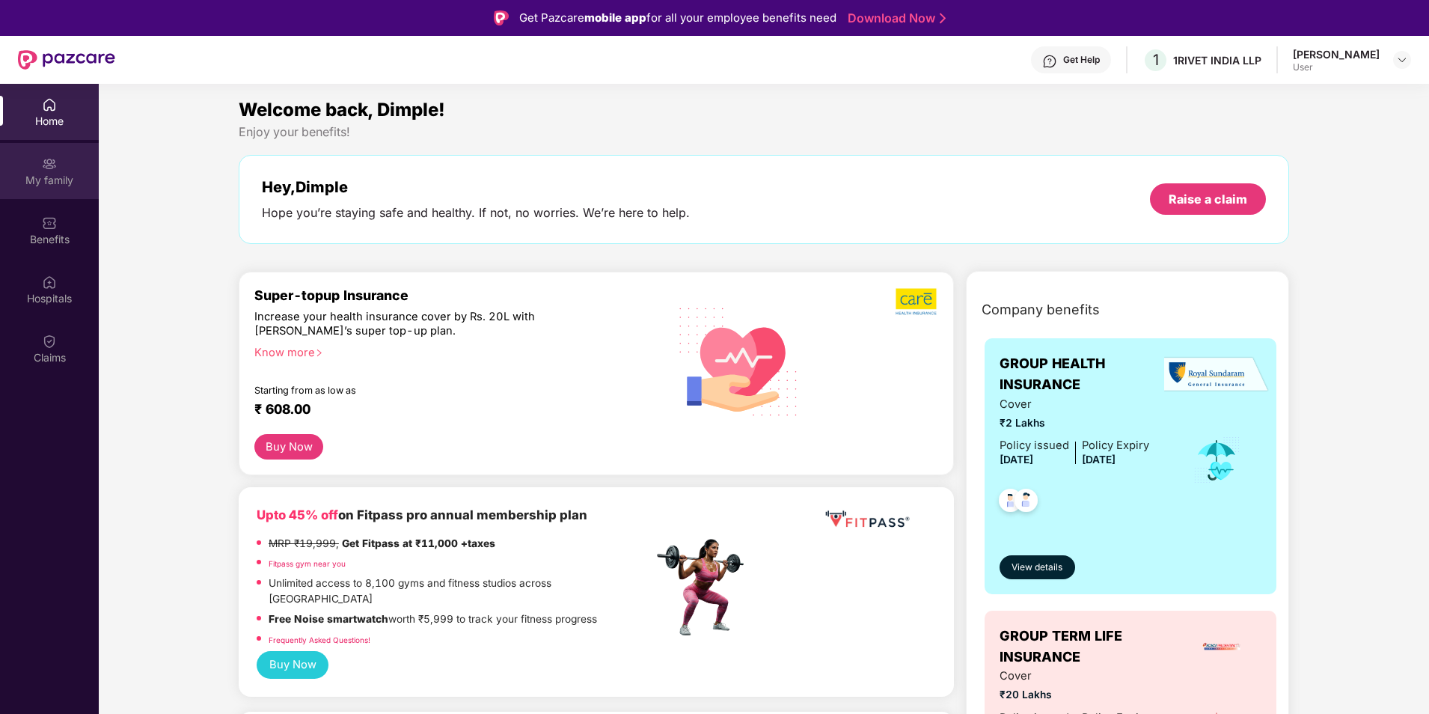
click at [41, 178] on div "My family" at bounding box center [49, 180] width 99 height 15
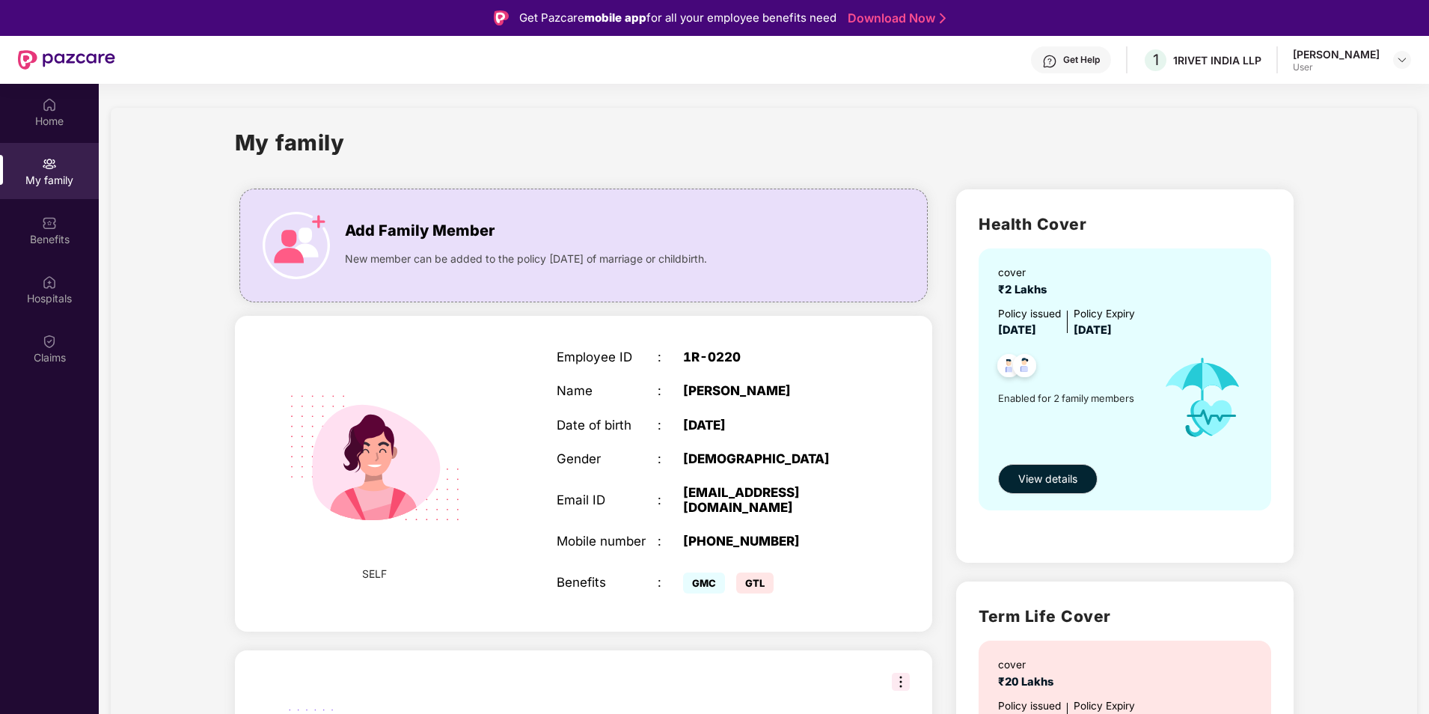
click at [1021, 285] on span "₹2 Lakhs" at bounding box center [1025, 289] width 55 height 13
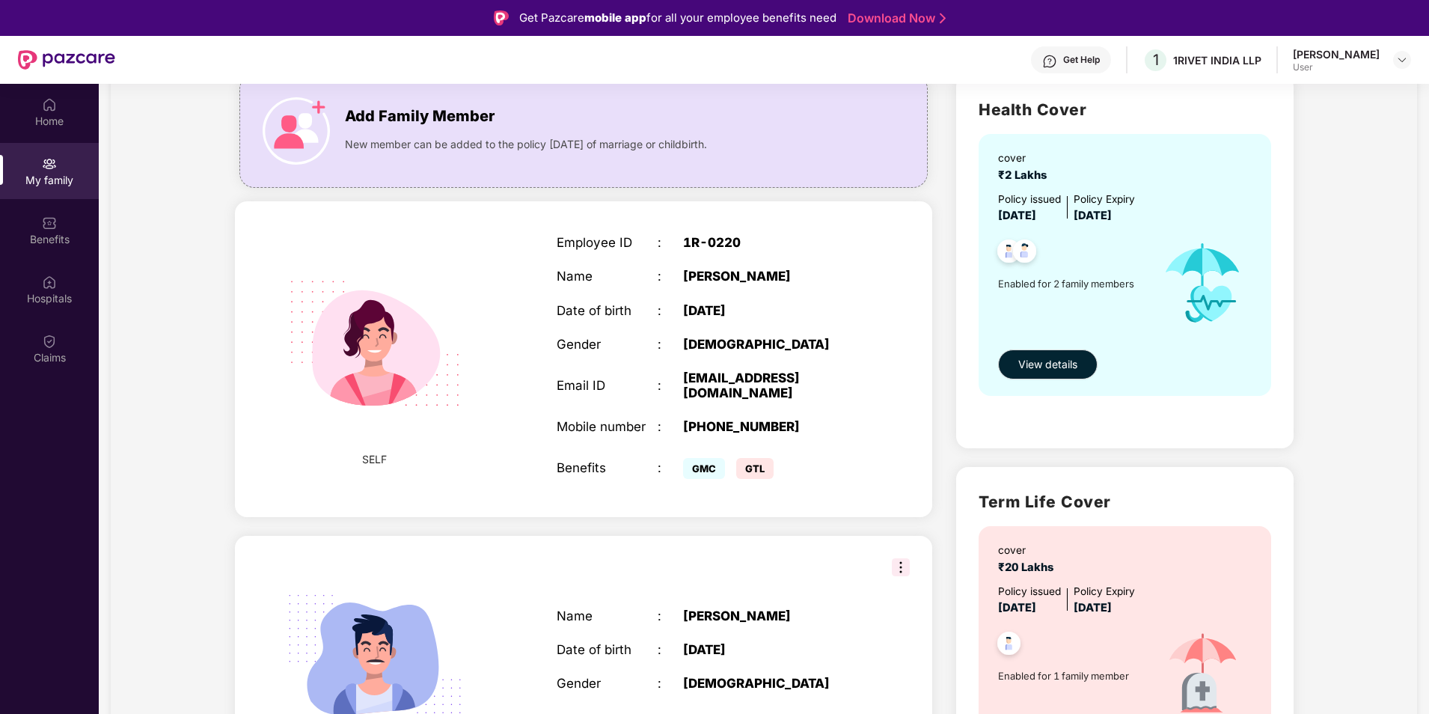
scroll to position [150, 0]
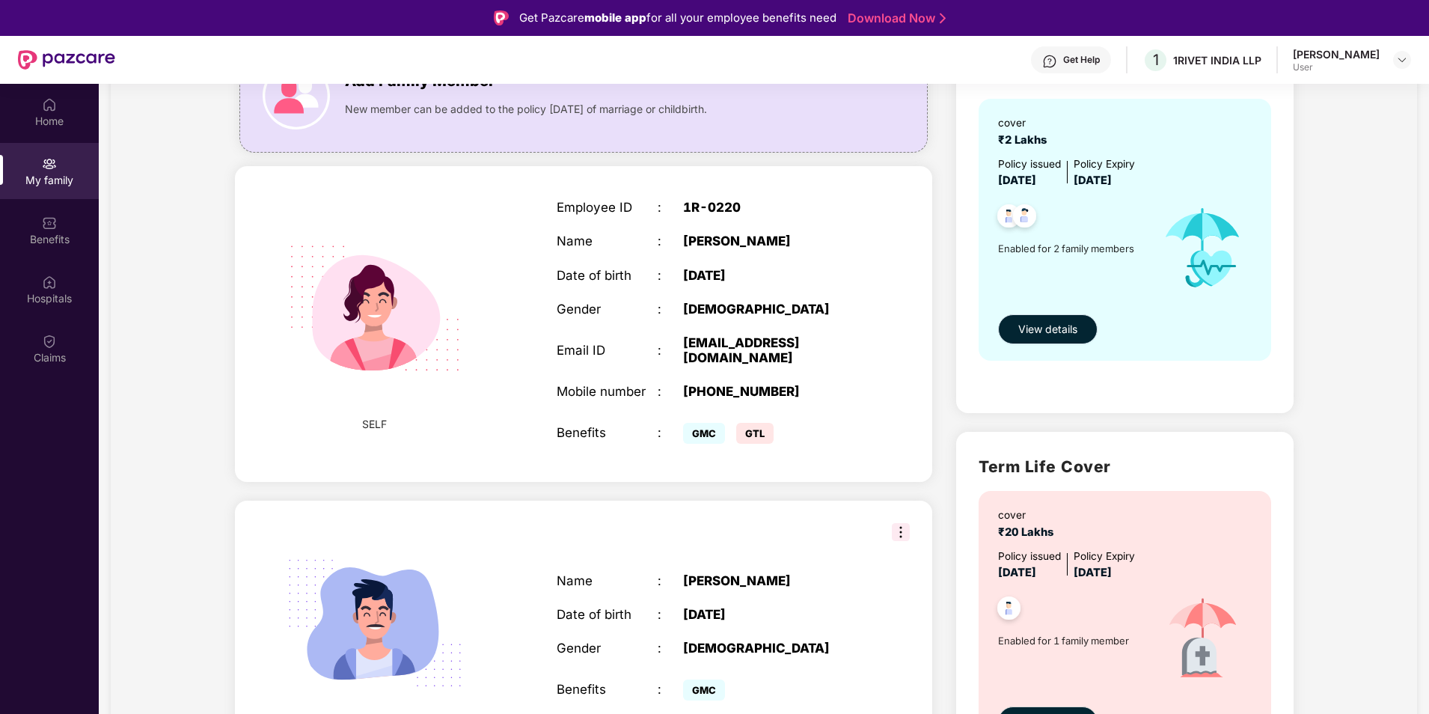
click at [1057, 335] on span "View details" at bounding box center [1047, 329] width 59 height 16
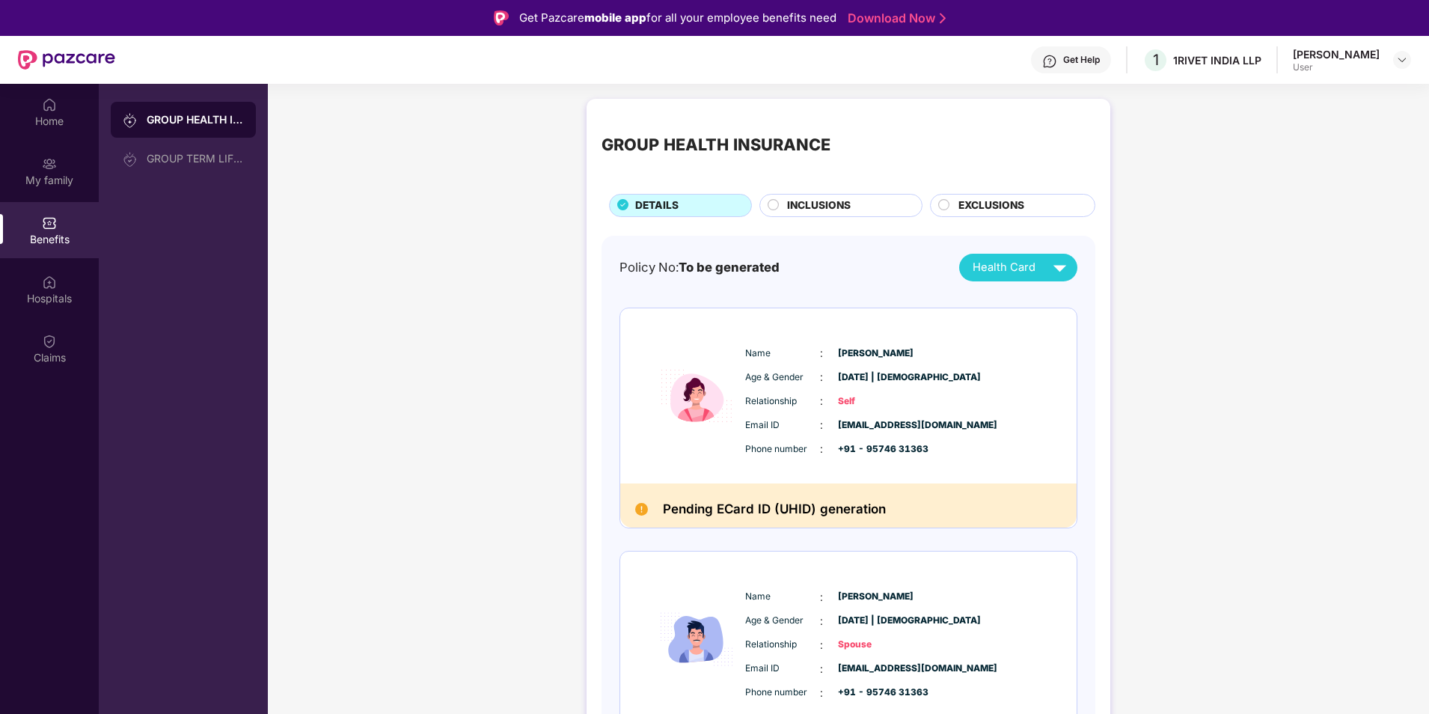
scroll to position [67, 0]
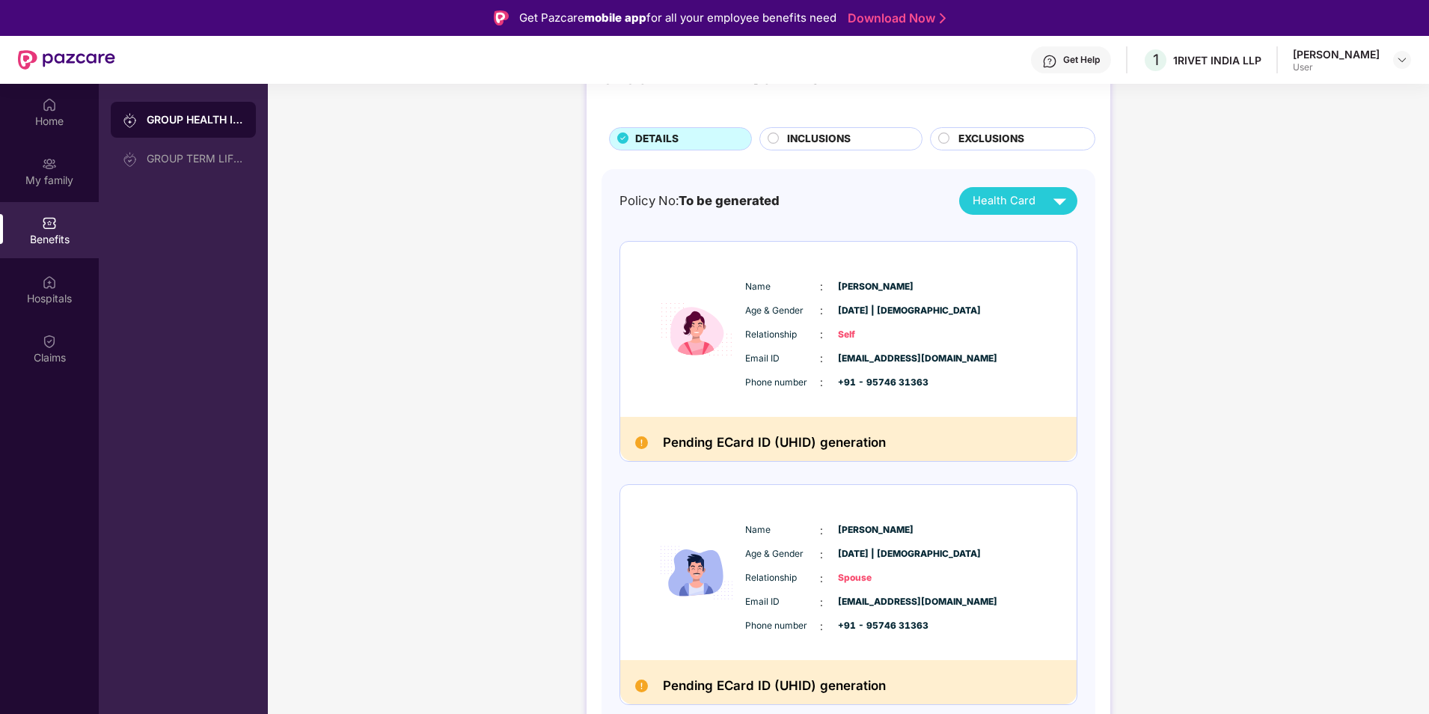
click at [830, 426] on div "Pending ECard ID (UHID) generation" at bounding box center [848, 439] width 456 height 44
click at [1017, 204] on span "Health Card" at bounding box center [1004, 200] width 63 height 17
click at [1124, 486] on div "GROUP HEALTH INSURANCE DETAILS INCLUSIONS EXCLUSIONS Policy No: To be generated…" at bounding box center [848, 411] width 1161 height 773
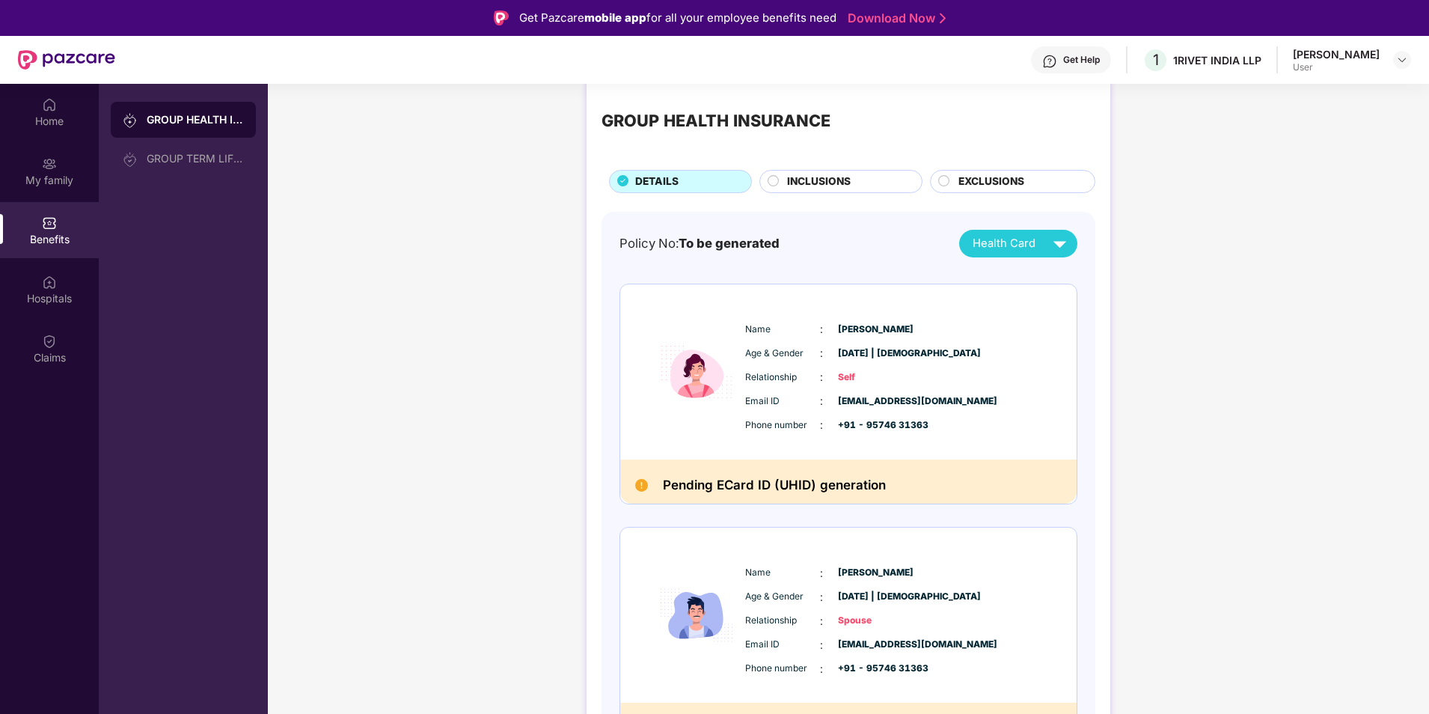
scroll to position [0, 0]
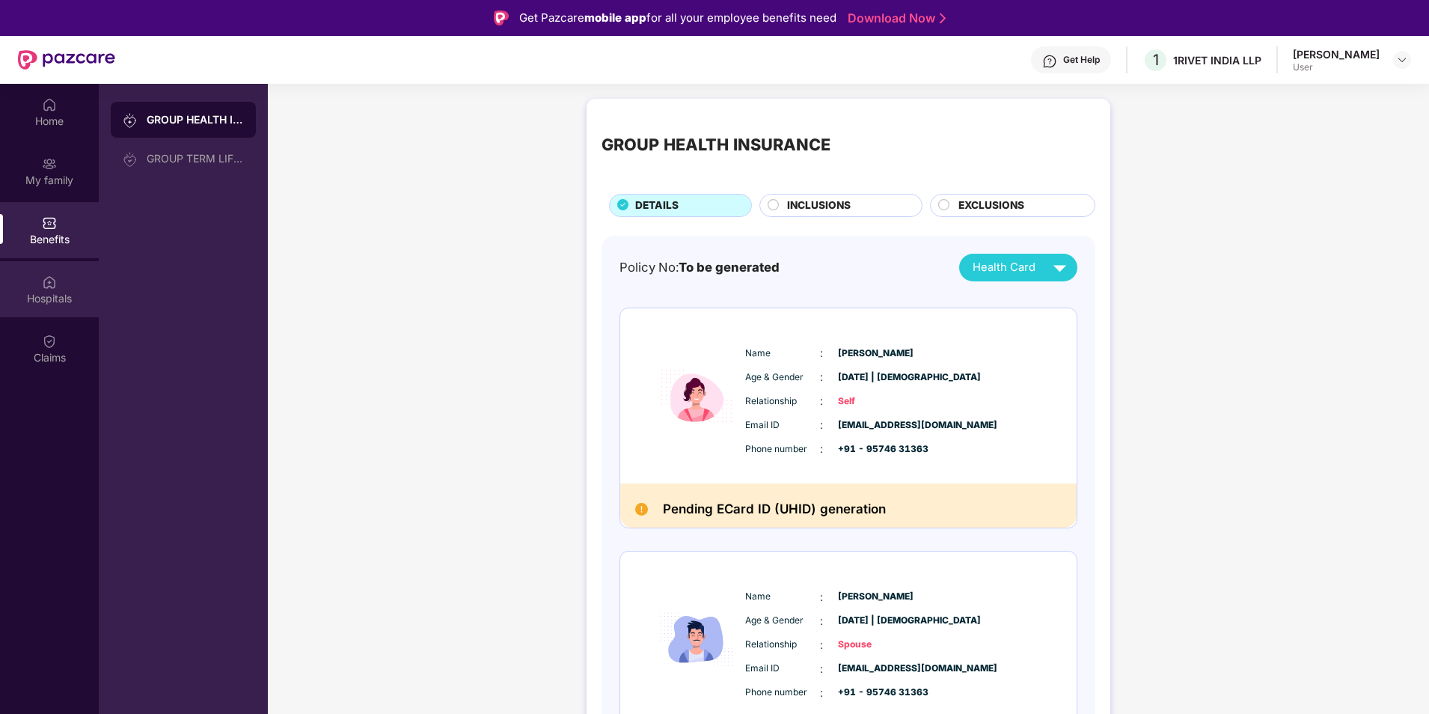
click at [57, 295] on div "Hospitals" at bounding box center [49, 298] width 99 height 15
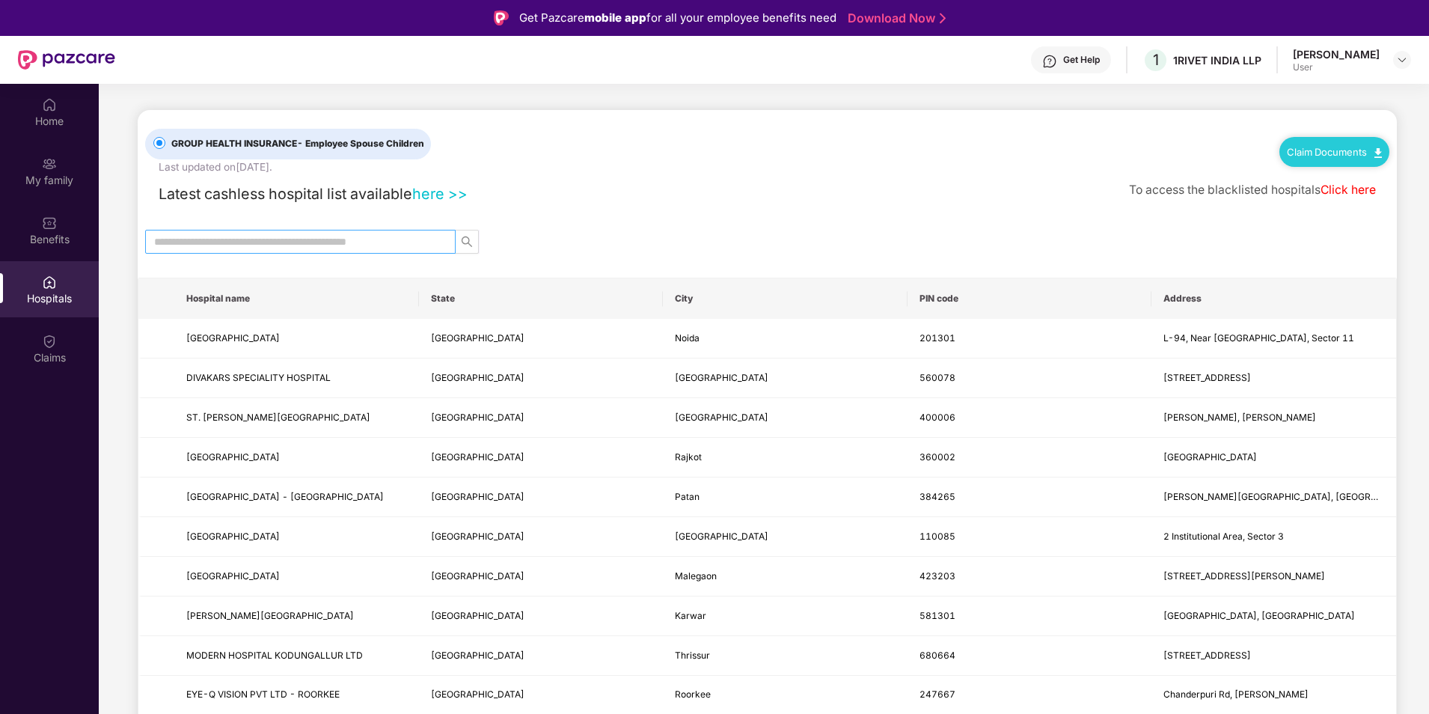
click at [278, 246] on input "text" at bounding box center [294, 241] width 281 height 16
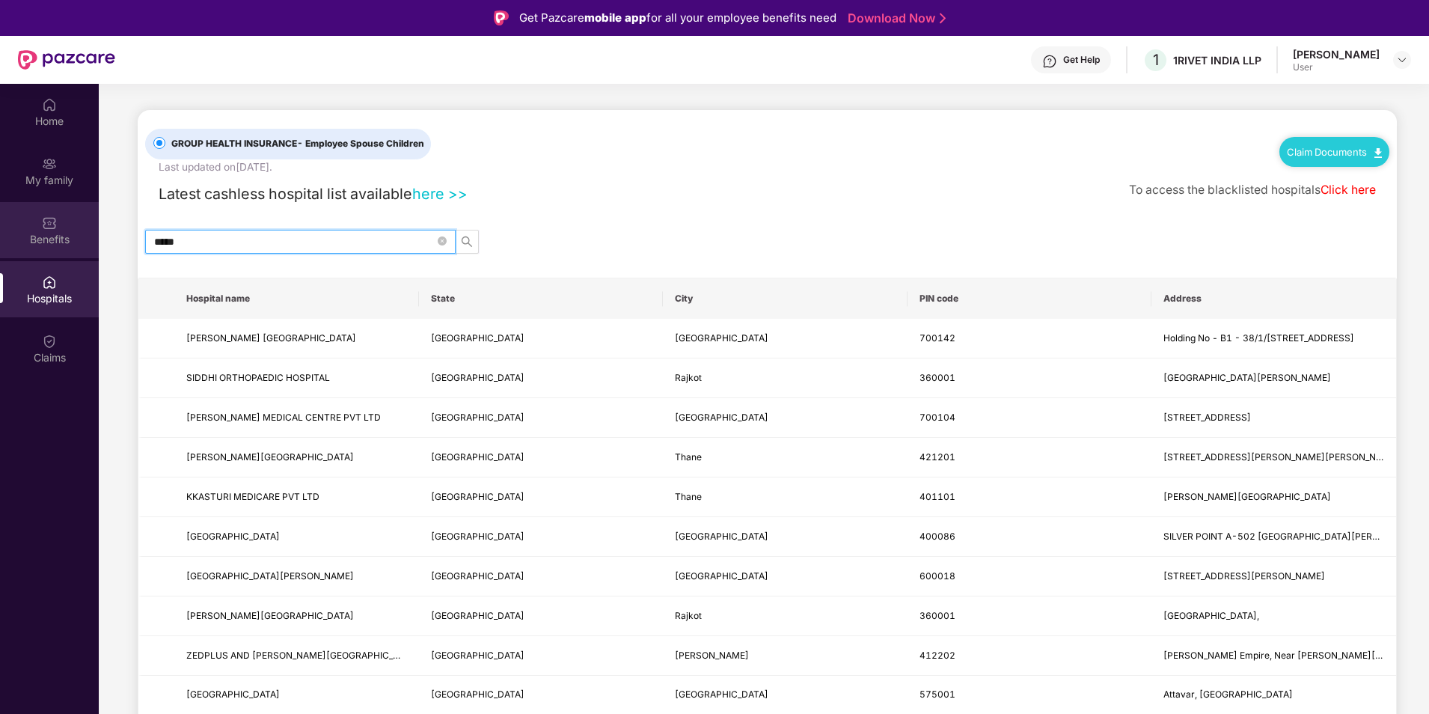
drag, startPoint x: 230, startPoint y: 241, endPoint x: 43, endPoint y: 242, distance: 187.8
click at [43, 242] on div "Home My family Benefits Hospitals Claims GROUP HEALTH INSURANCE - Employee Spou…" at bounding box center [714, 441] width 1429 height 714
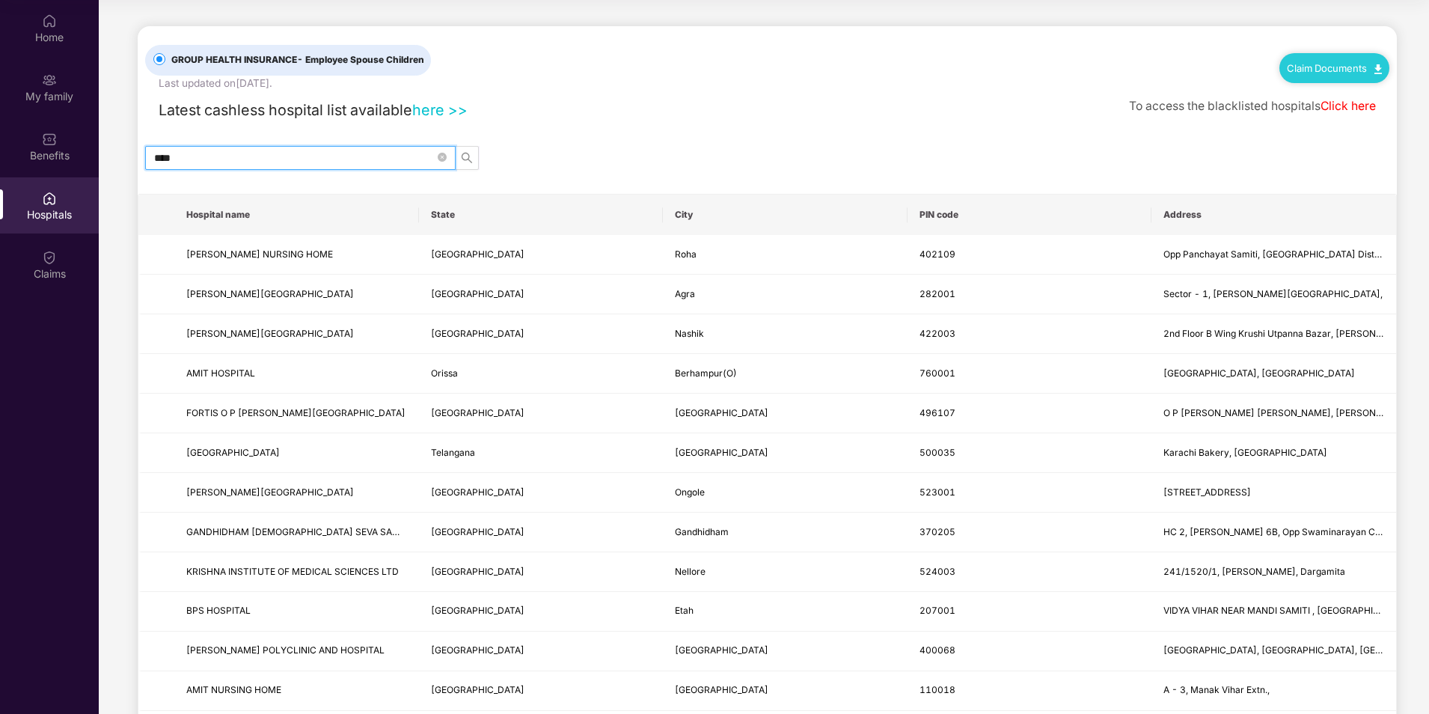
type input "****"
click at [428, 114] on link "here >>" at bounding box center [439, 110] width 55 height 18
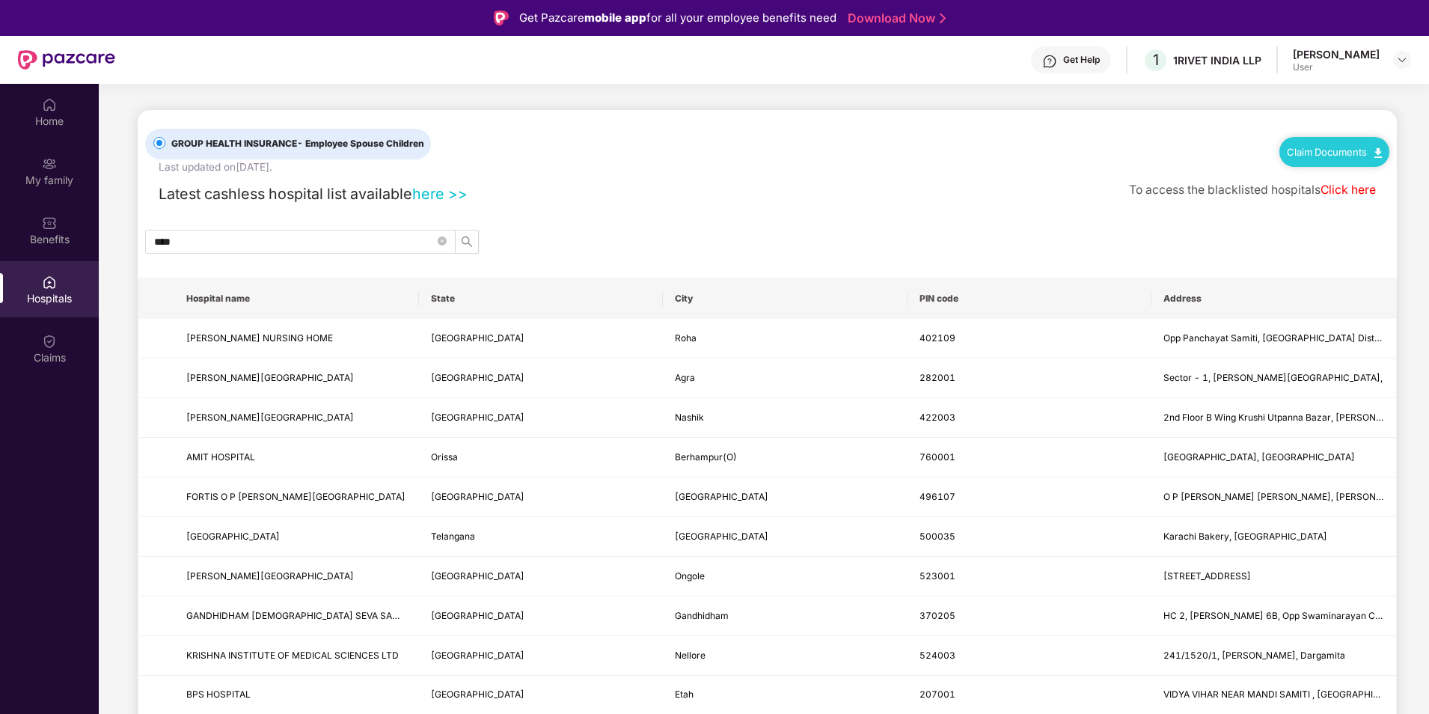
click at [359, 140] on span "- Employee Spouse Children" at bounding box center [360, 143] width 127 height 11
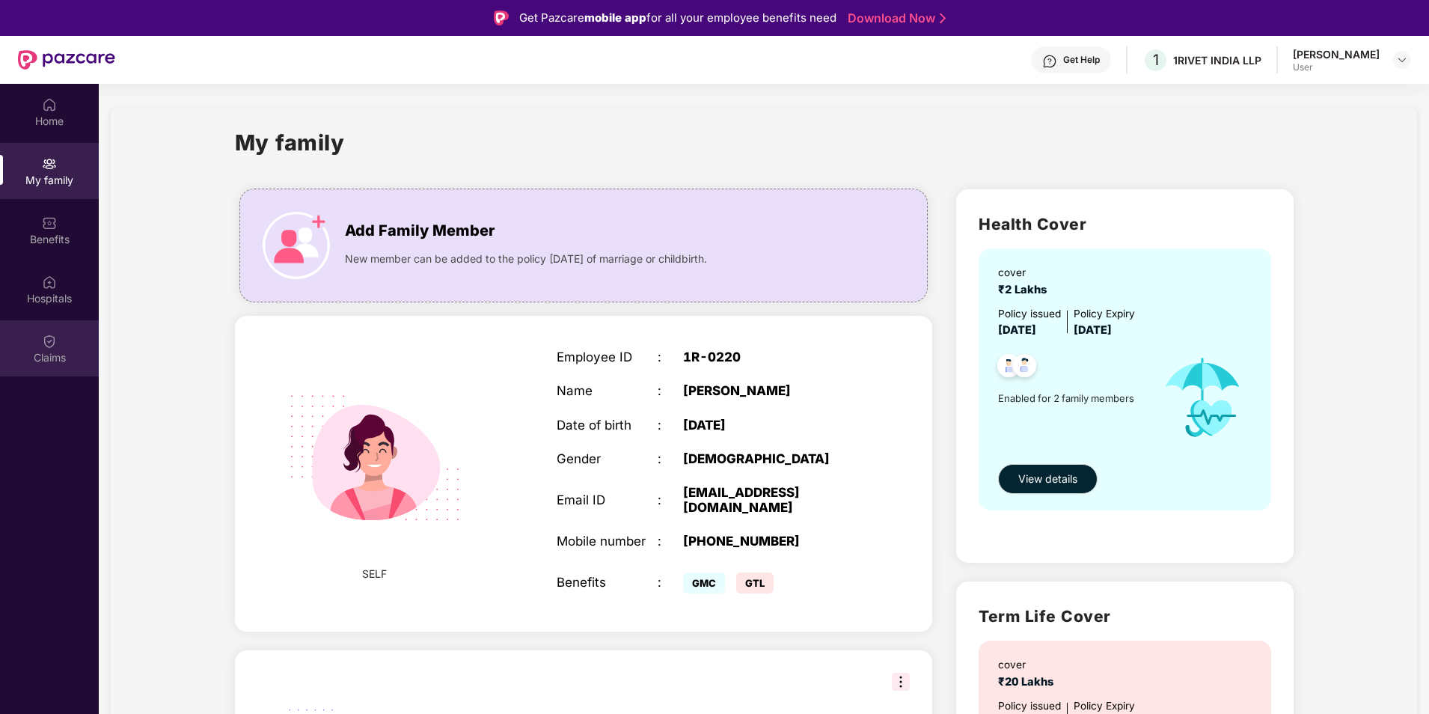
click at [55, 347] on img at bounding box center [49, 341] width 15 height 15
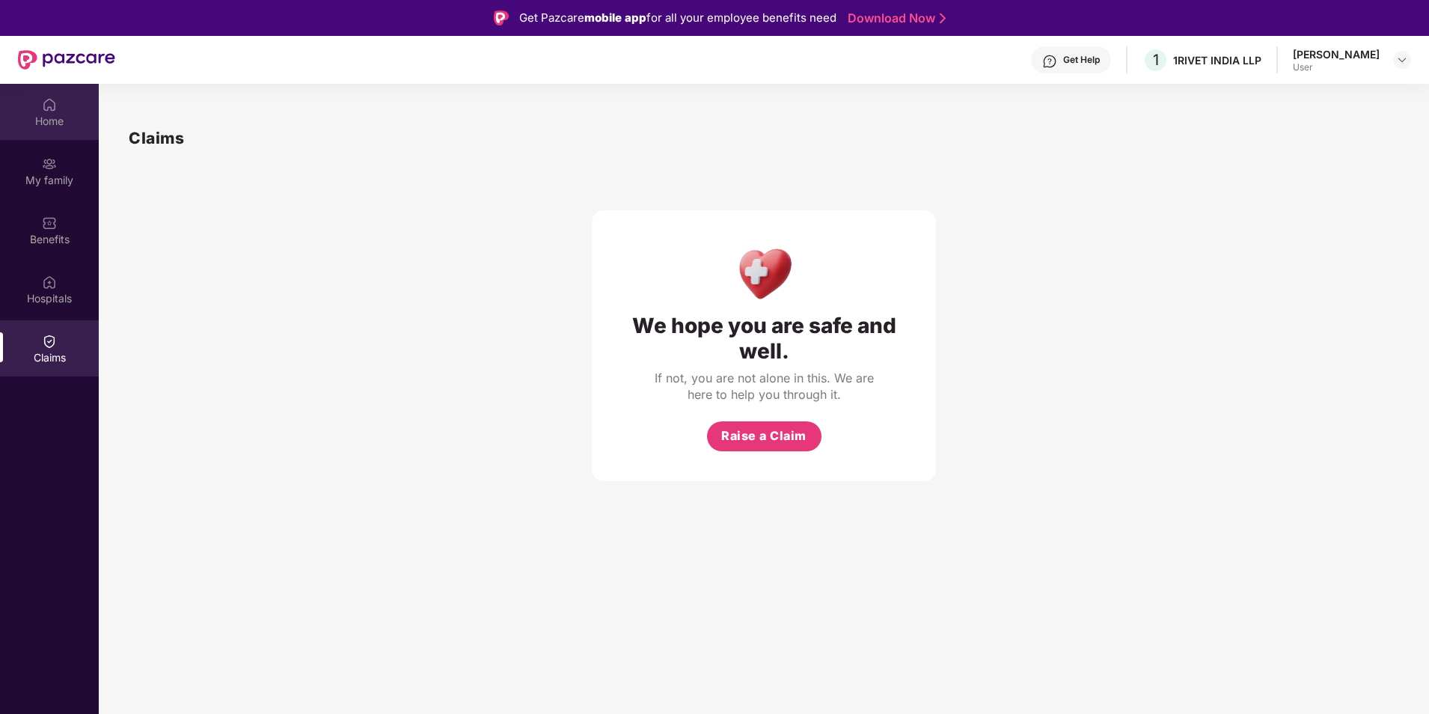
click at [57, 126] on div "Home" at bounding box center [49, 121] width 99 height 15
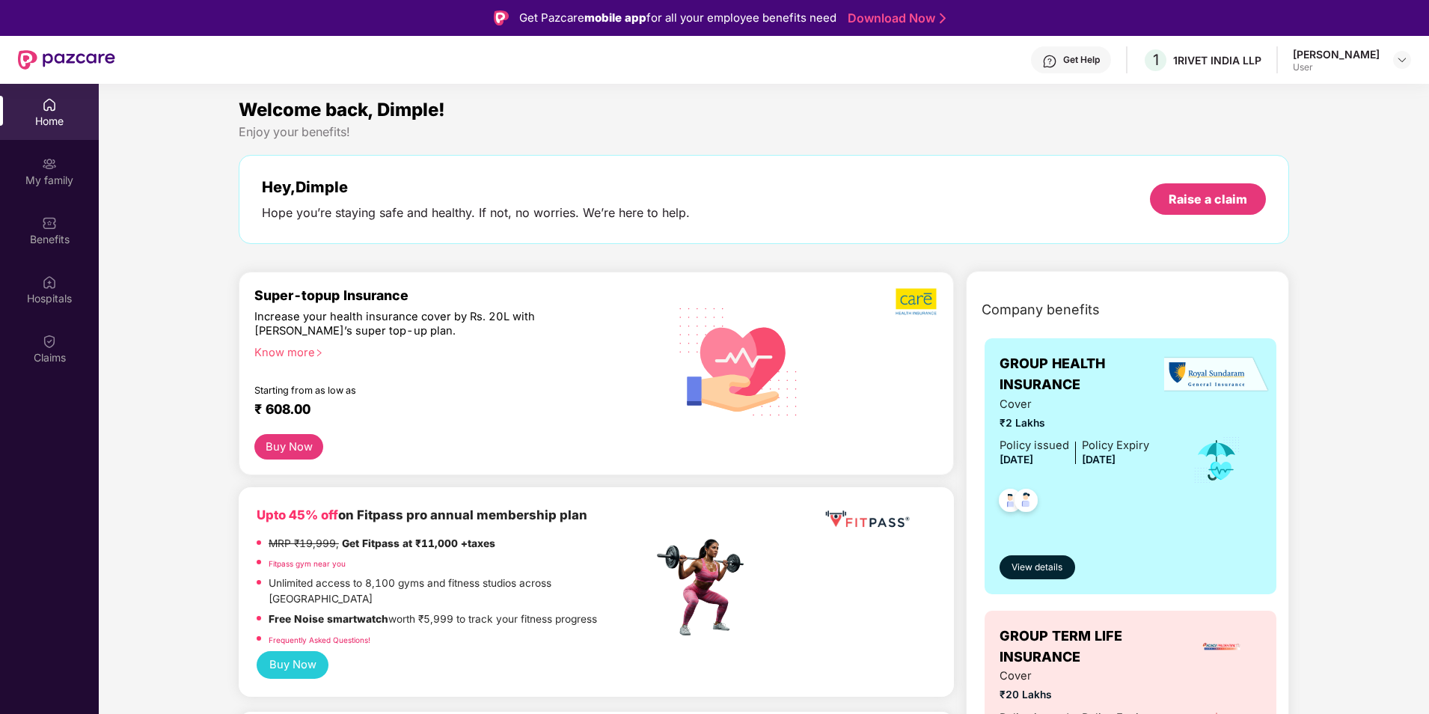
click at [1293, 69] on div "User" at bounding box center [1336, 67] width 87 height 12
click at [1403, 60] on img at bounding box center [1402, 60] width 12 height 12
click at [1402, 61] on img at bounding box center [1402, 60] width 12 height 12
click at [1299, 87] on div "Logout" at bounding box center [1331, 95] width 195 height 29
